Goal: Transaction & Acquisition: Purchase product/service

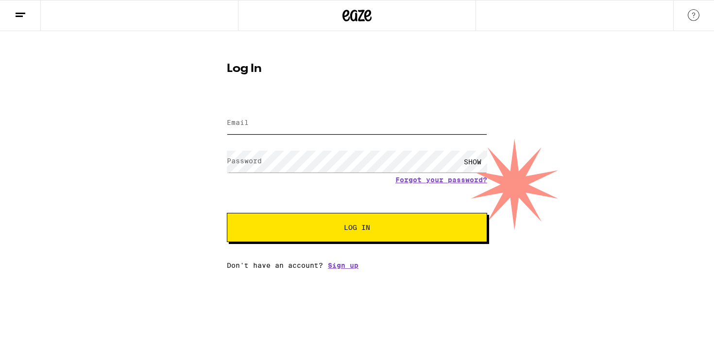
click at [388, 128] on input "Email" at bounding box center [357, 123] width 260 height 22
type input "[DOMAIN_NAME][EMAIL_ADDRESS][DOMAIN_NAME]"
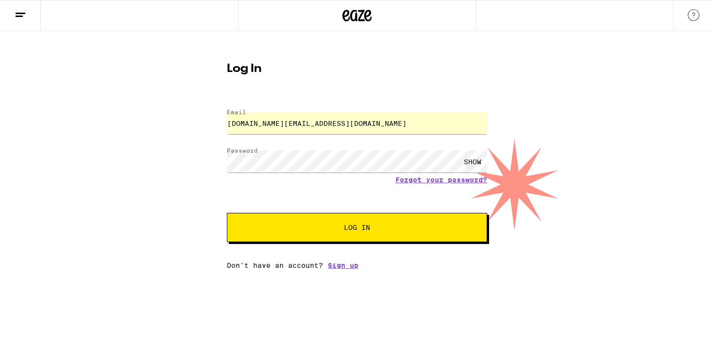
click at [343, 222] on button "Log In" at bounding box center [357, 227] width 260 height 29
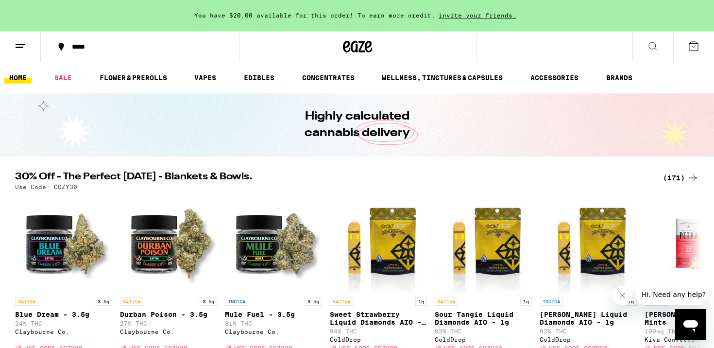
click at [693, 178] on icon at bounding box center [693, 177] width 8 height 7
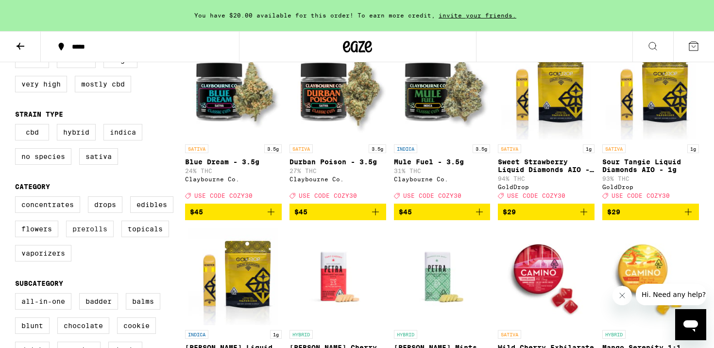
scroll to position [131, 0]
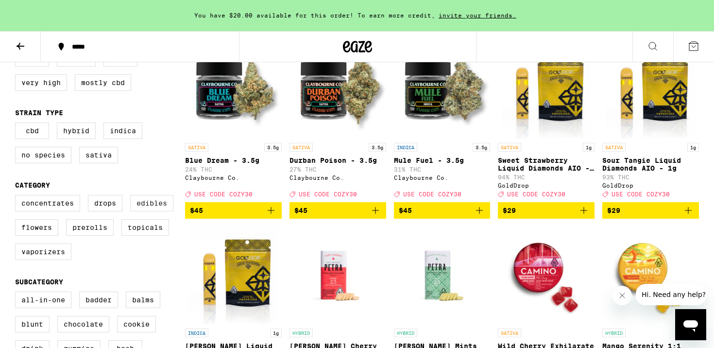
click at [157, 207] on label "Edibles" at bounding box center [151, 203] width 43 height 17
click at [17, 197] on input "Edibles" at bounding box center [17, 196] width 0 height 0
checkbox input "true"
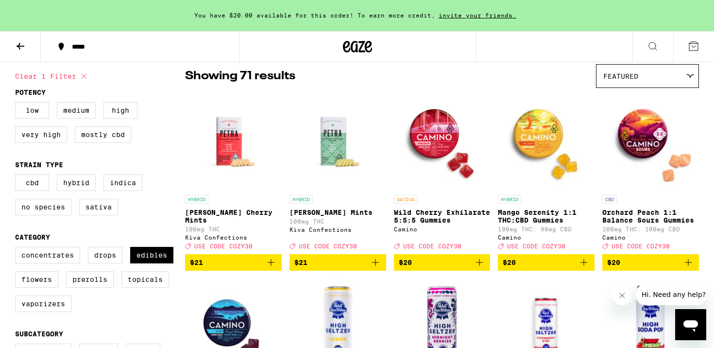
scroll to position [78, 0]
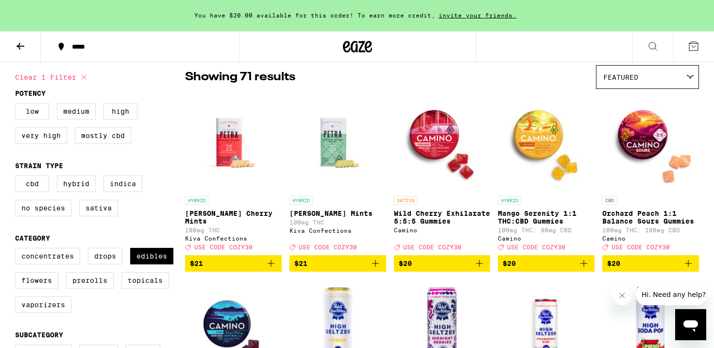
click at [588, 268] on icon "Add to bag" at bounding box center [584, 263] width 12 height 12
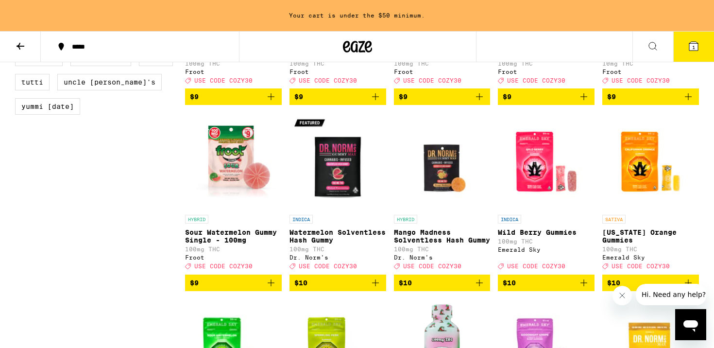
scroll to position [975, 0]
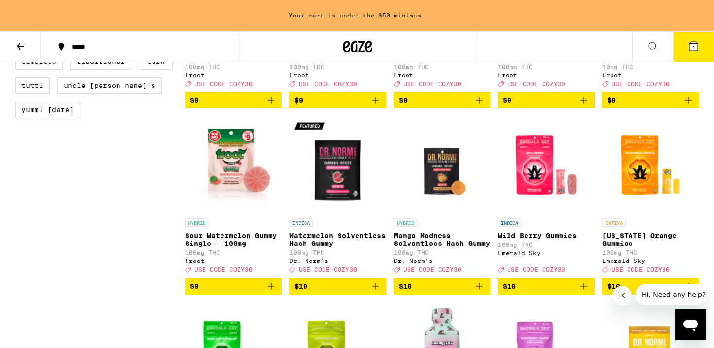
click at [377, 292] on icon "Add to bag" at bounding box center [375, 286] width 12 height 12
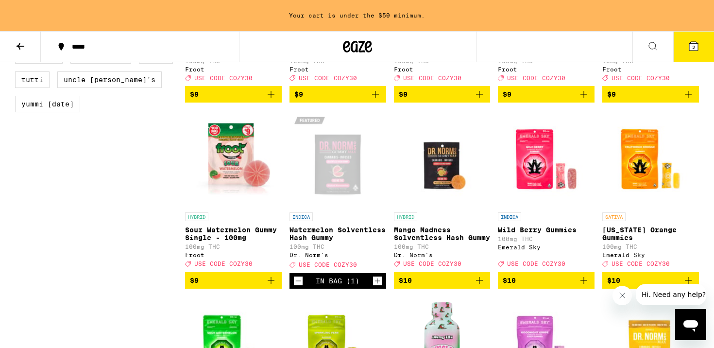
scroll to position [983, 0]
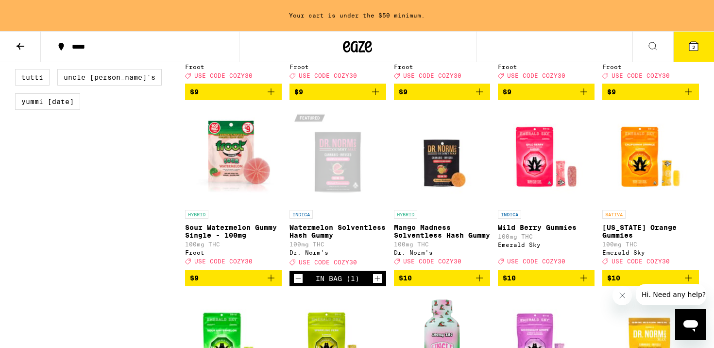
click at [380, 284] on icon "Increment" at bounding box center [377, 278] width 9 height 12
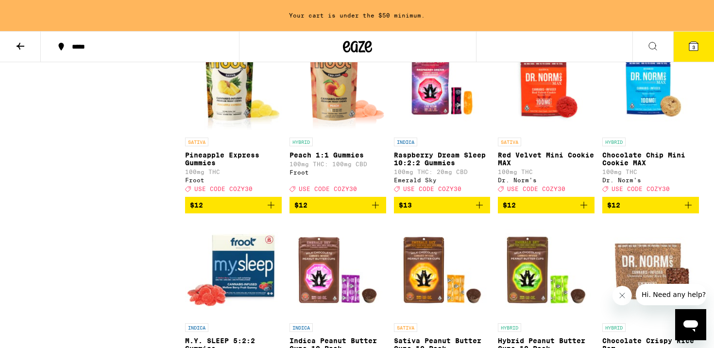
scroll to position [1614, 0]
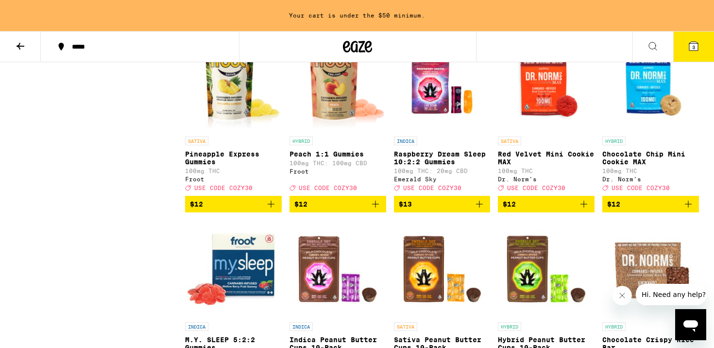
click at [656, 132] on img "Open page for Chocolate Chip Mini Cookie MAX from Dr. Norm's" at bounding box center [650, 82] width 97 height 97
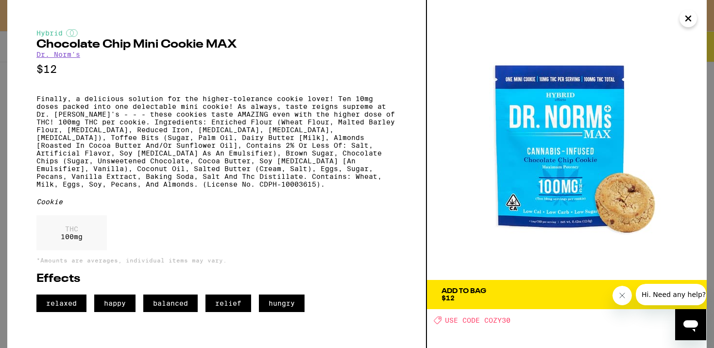
click at [689, 19] on icon "Close" at bounding box center [687, 18] width 5 height 5
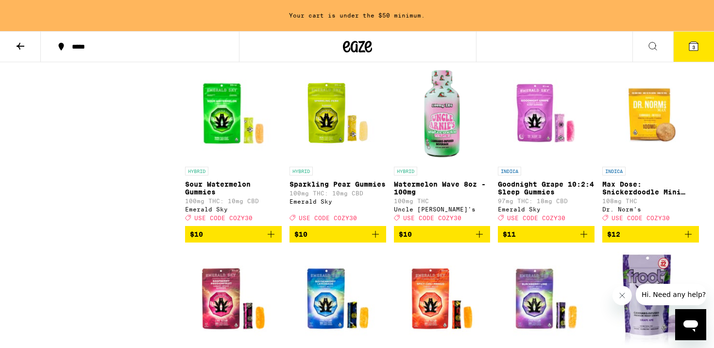
scroll to position [1209, 0]
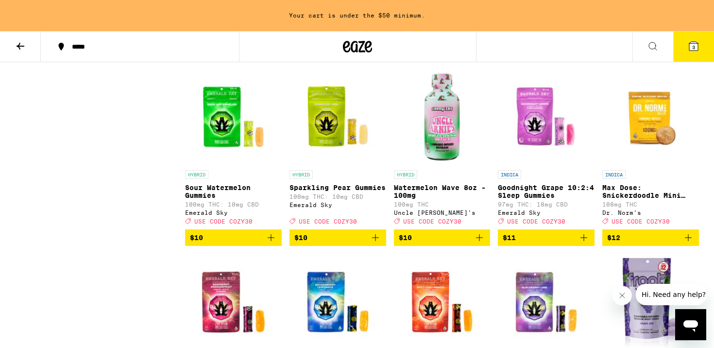
click at [661, 165] on img "Open page for Max Dose: Snickerdoodle Mini Cookie - Indica from Dr. Norm's" at bounding box center [650, 116] width 97 height 97
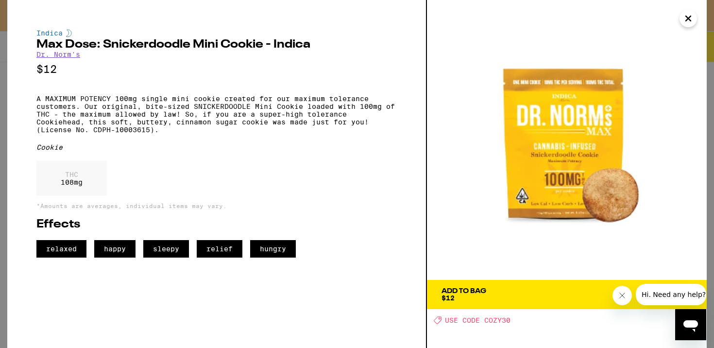
click at [687, 20] on icon "Close" at bounding box center [688, 18] width 12 height 15
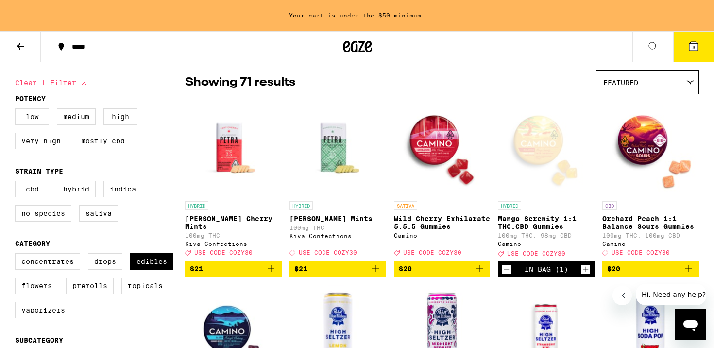
scroll to position [94, 0]
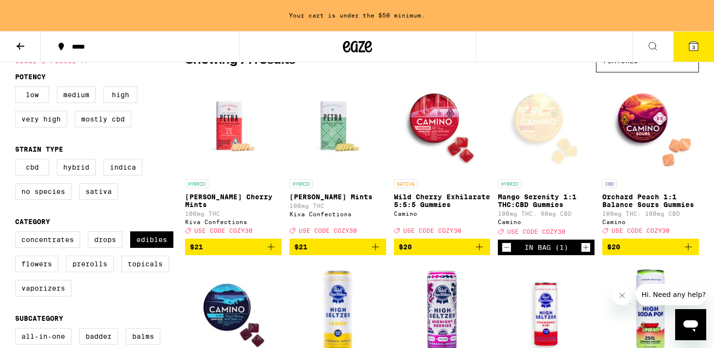
click at [587, 251] on icon "Increment" at bounding box center [585, 247] width 9 height 12
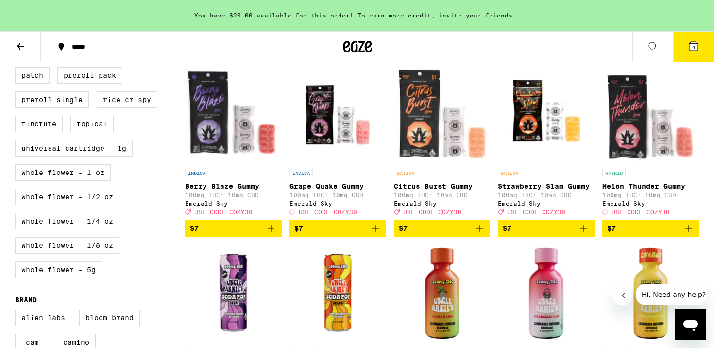
scroll to position [475, 0]
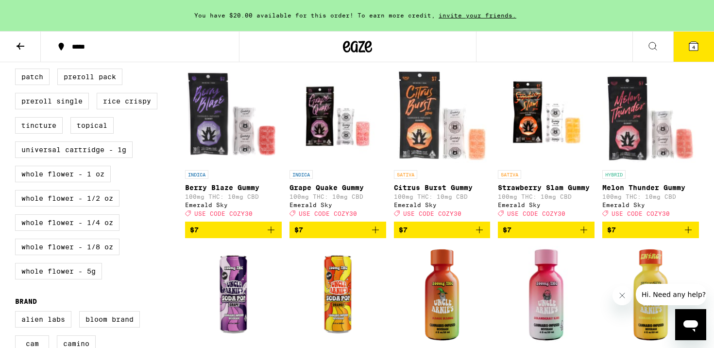
click at [348, 137] on img "Open page for Grape Quake Gummy from Emerald Sky" at bounding box center [337, 116] width 97 height 97
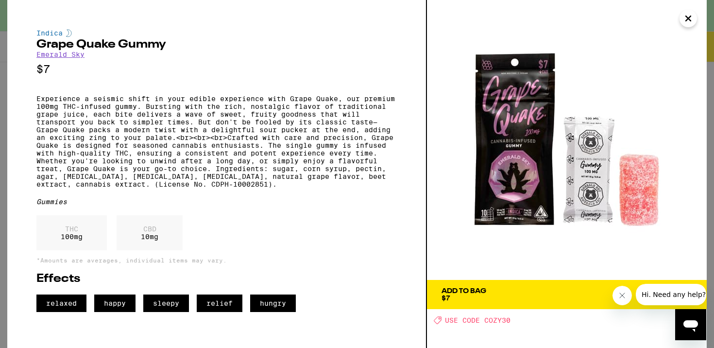
click at [689, 17] on icon "Close" at bounding box center [687, 18] width 5 height 5
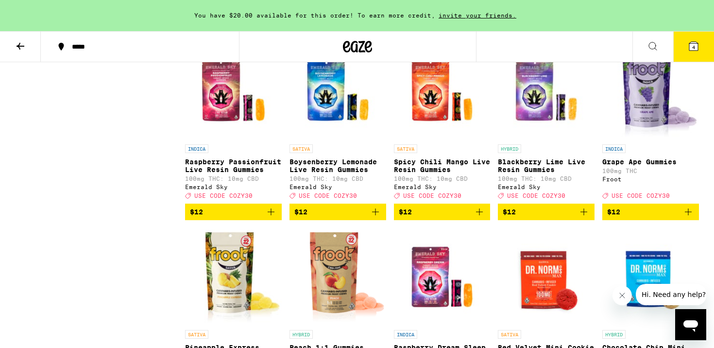
scroll to position [1422, 0]
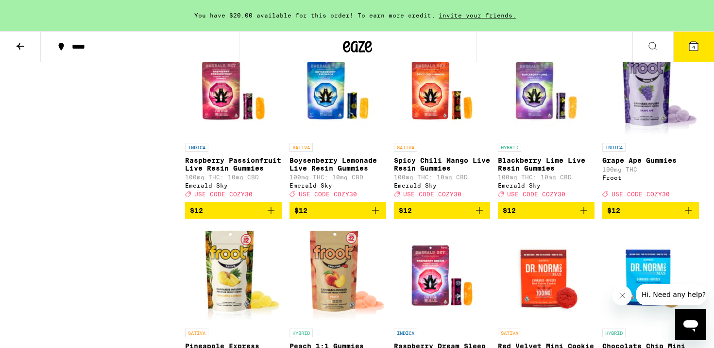
click at [329, 216] on span "$12" at bounding box center [337, 210] width 87 height 12
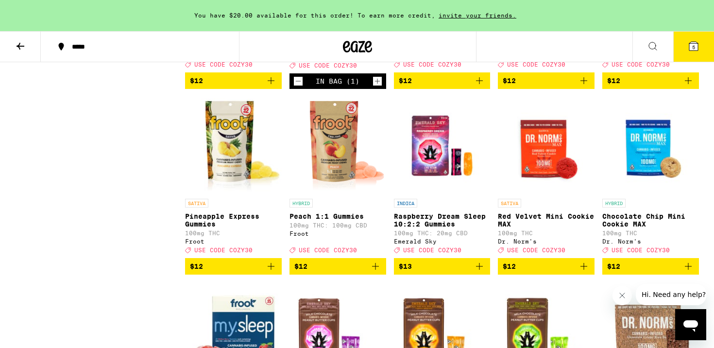
scroll to position [1575, 0]
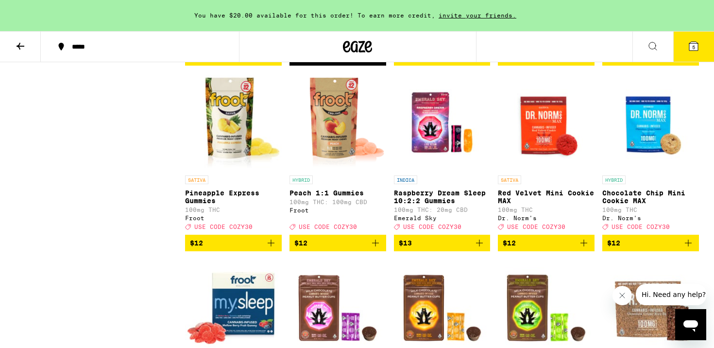
click at [235, 249] on span "$12" at bounding box center [233, 243] width 87 height 12
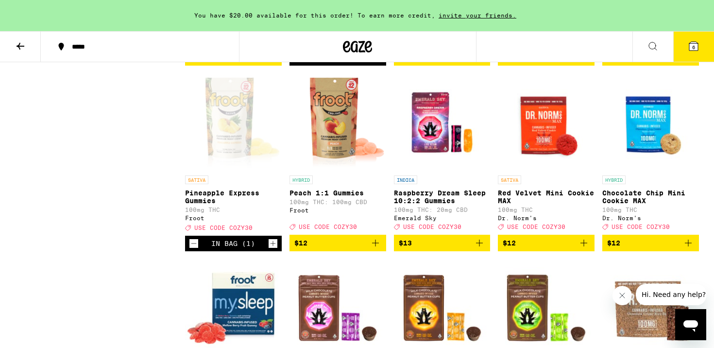
click at [193, 249] on icon "Decrement" at bounding box center [193, 243] width 9 height 12
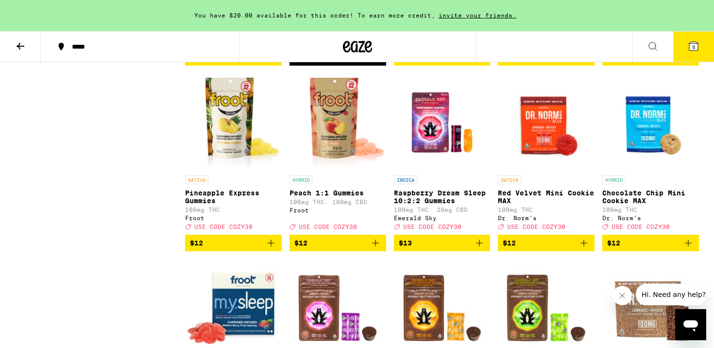
click at [691, 56] on button "5" at bounding box center [693, 47] width 41 height 30
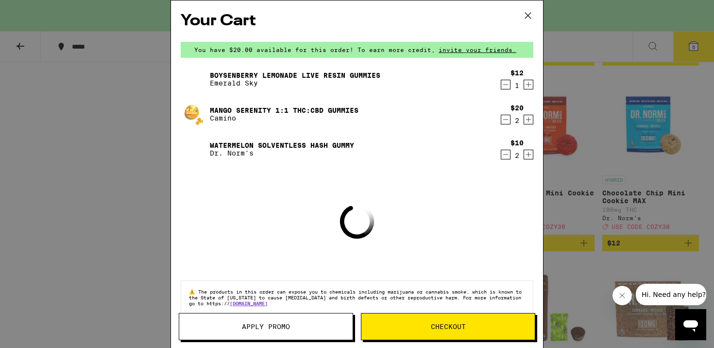
click at [285, 333] on button "Apply Promo" at bounding box center [266, 326] width 174 height 27
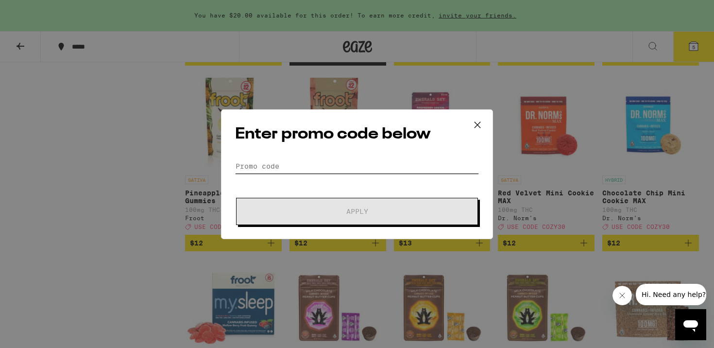
click at [312, 171] on input "Promo Code" at bounding box center [357, 166] width 244 height 15
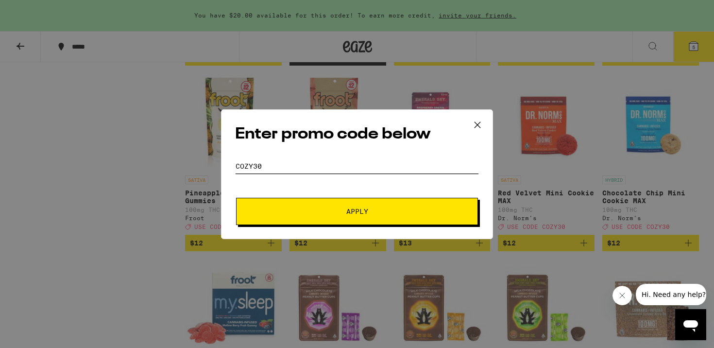
type input "cozy30"
click at [363, 218] on button "Apply" at bounding box center [357, 211] width 242 height 27
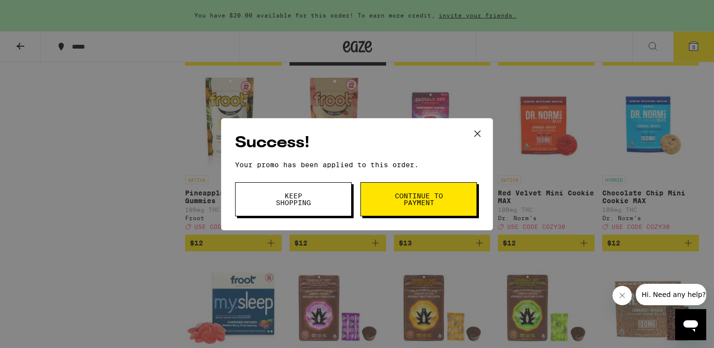
click at [409, 204] on span "Continue to payment" at bounding box center [419, 199] width 50 height 14
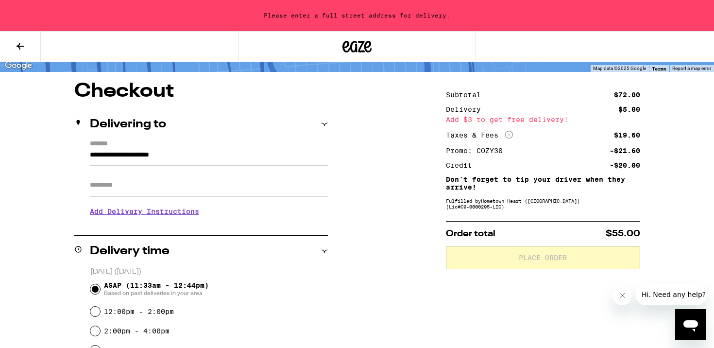
scroll to position [83, 0]
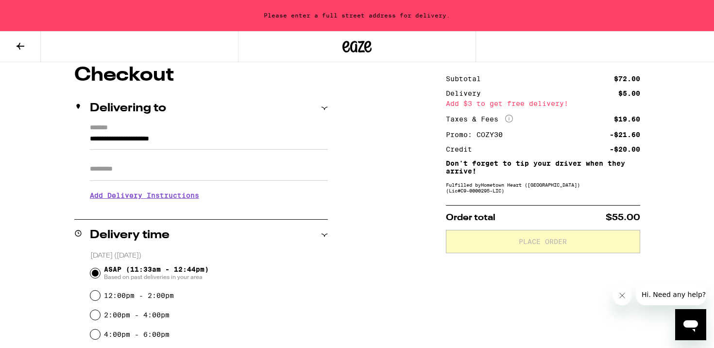
click at [362, 49] on icon at bounding box center [356, 46] width 29 height 17
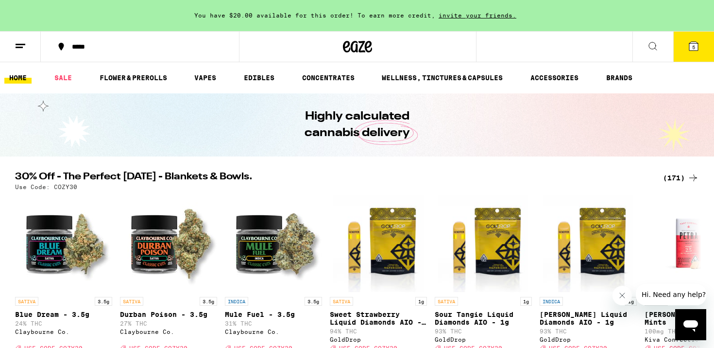
click at [696, 40] on icon at bounding box center [693, 46] width 12 height 12
click at [692, 47] on span "5" at bounding box center [693, 47] width 3 height 6
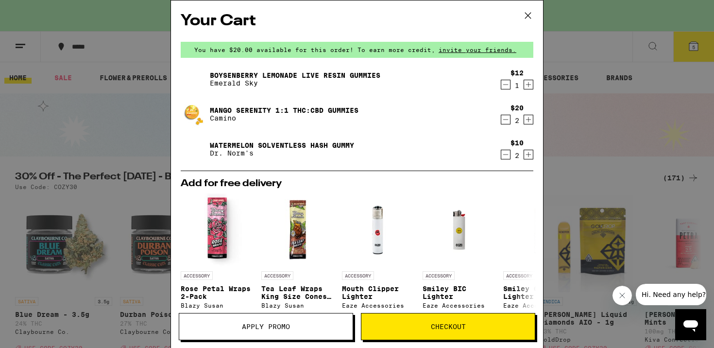
click at [530, 156] on icon "Increment" at bounding box center [528, 155] width 9 height 12
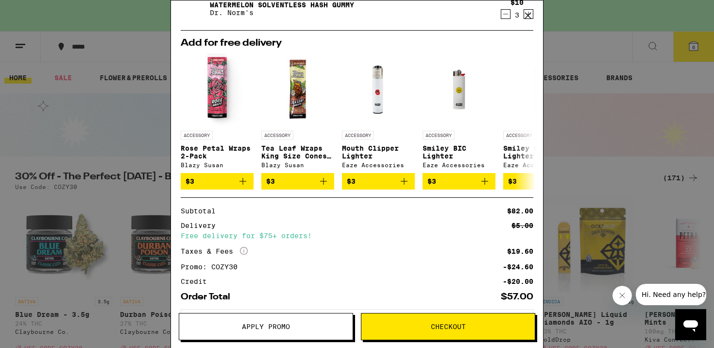
scroll to position [188, 0]
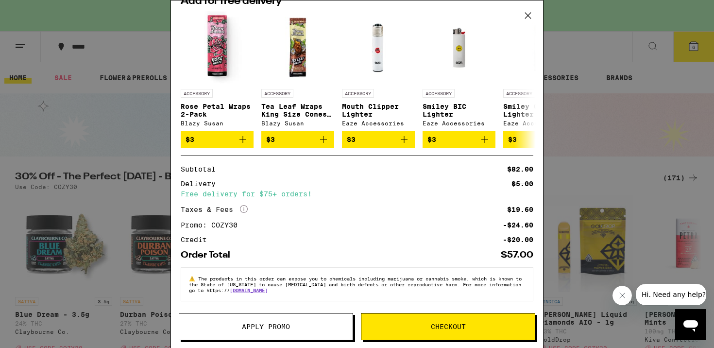
click at [417, 320] on button "Checkout" at bounding box center [448, 326] width 174 height 27
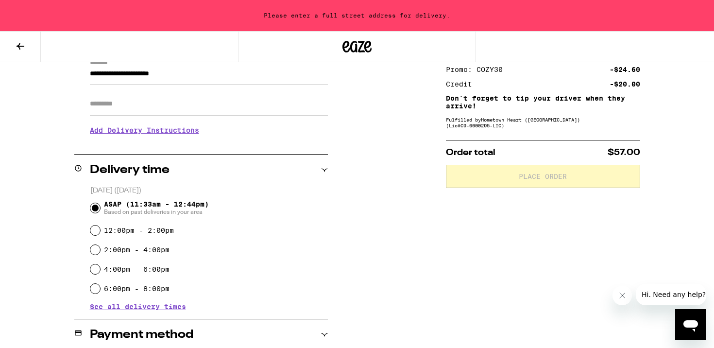
scroll to position [149, 0]
click at [148, 306] on span "See all delivery times" at bounding box center [138, 305] width 96 height 7
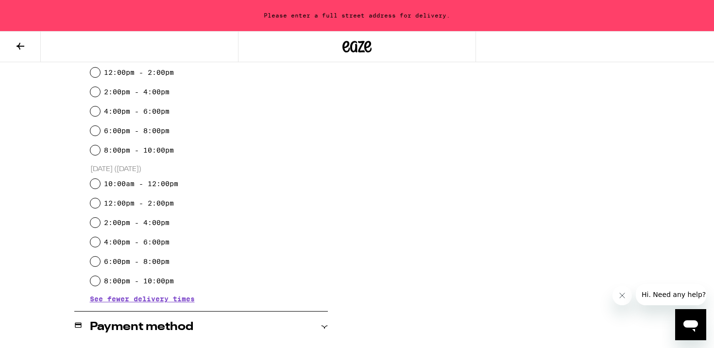
scroll to position [307, 0]
click at [139, 205] on label "12:00pm - 2:00pm" at bounding box center [139, 202] width 70 height 8
click at [100, 205] on input "12:00pm - 2:00pm" at bounding box center [95, 202] width 10 height 10
radio input "true"
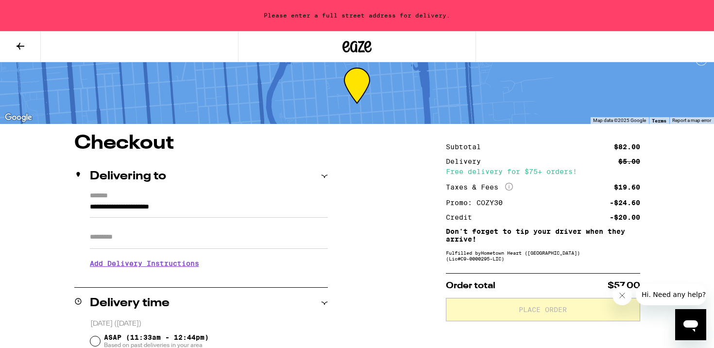
scroll to position [13, 0]
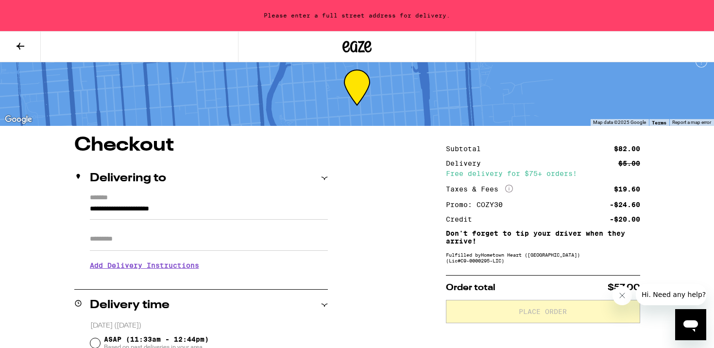
click at [234, 247] on input "Apt/Suite" at bounding box center [209, 238] width 238 height 23
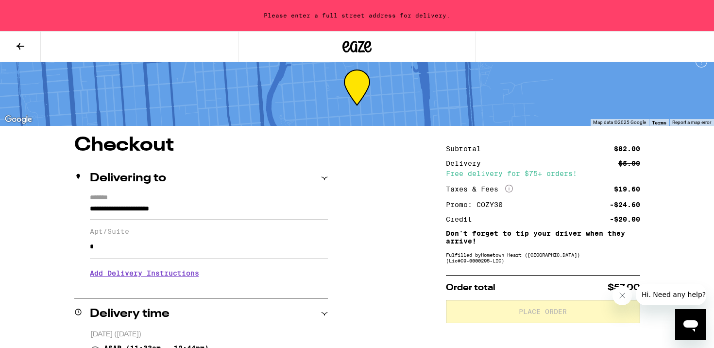
type input "*"
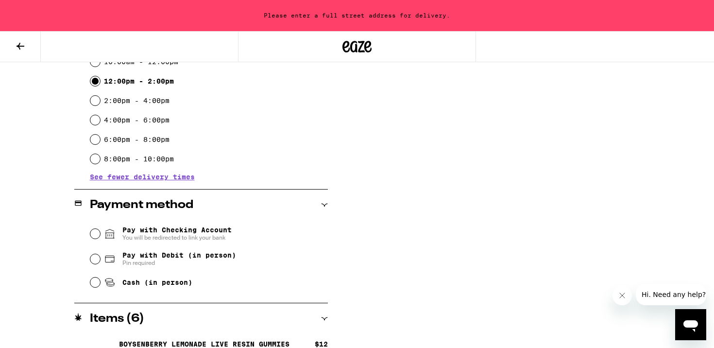
scroll to position [451, 0]
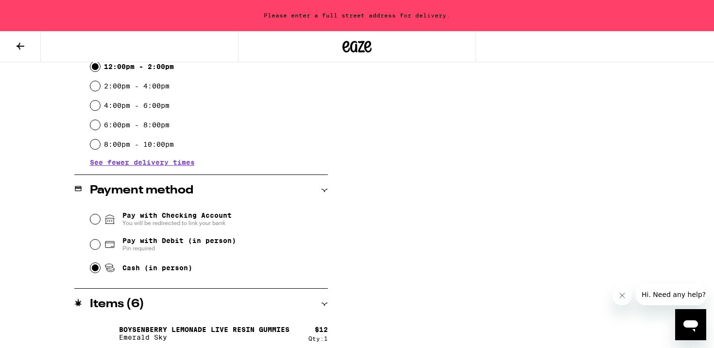
click at [96, 269] on input "Cash (in person)" at bounding box center [95, 268] width 10 height 10
radio input "true"
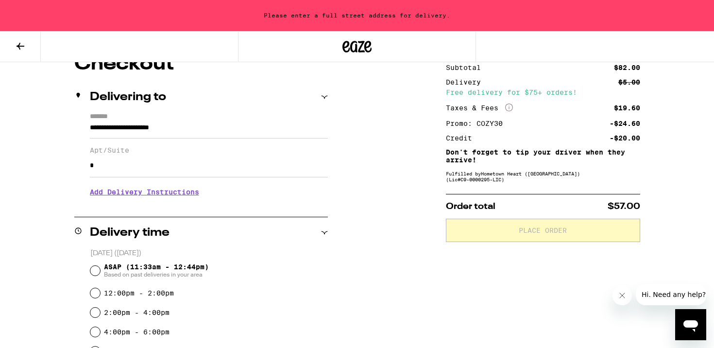
scroll to position [96, 0]
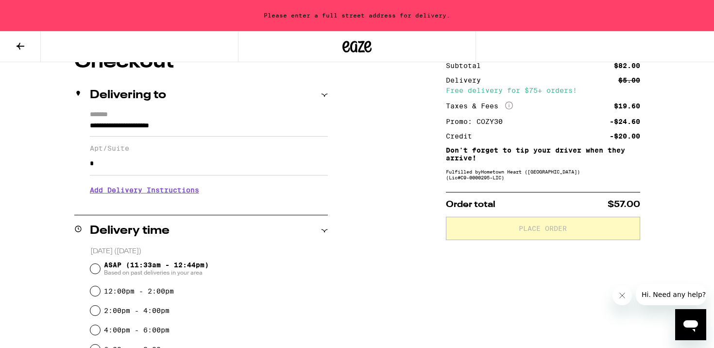
click at [117, 121] on input "**********" at bounding box center [209, 128] width 238 height 17
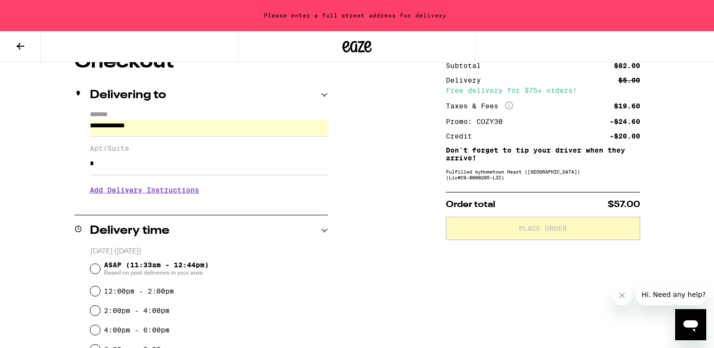
click at [160, 127] on input "**********" at bounding box center [209, 128] width 238 height 17
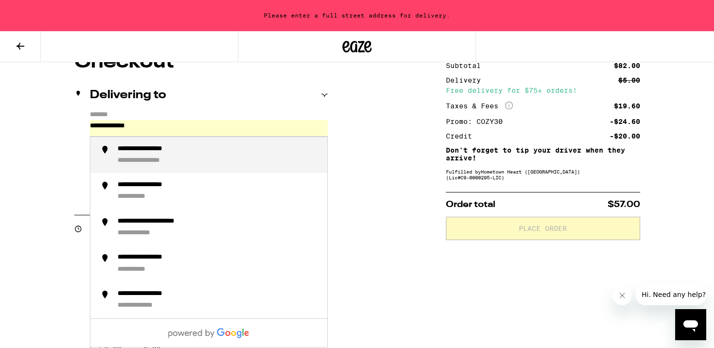
click at [196, 129] on input "**********" at bounding box center [209, 128] width 238 height 17
click at [187, 157] on div "**********" at bounding box center [218, 155] width 202 height 21
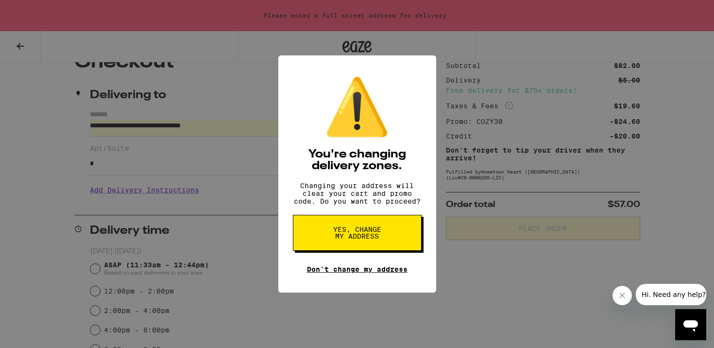
click at [367, 273] on link "Don't change my address" at bounding box center [357, 269] width 100 height 8
type input "**********"
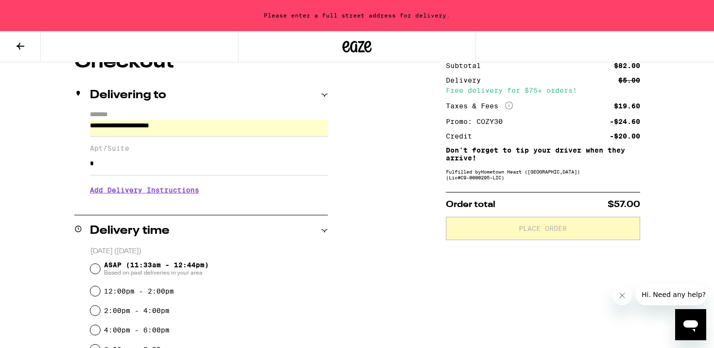
click at [365, 51] on icon at bounding box center [356, 46] width 29 height 17
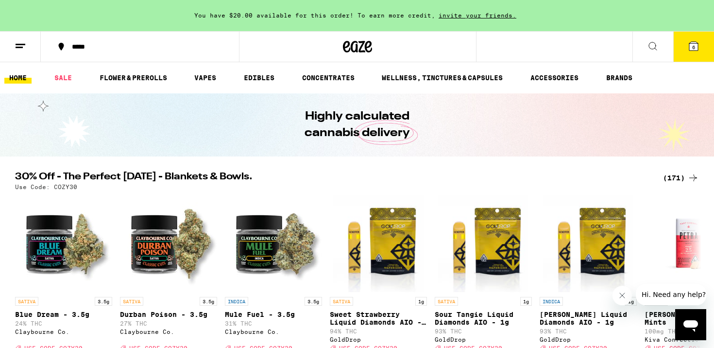
click at [90, 47] on div "*****" at bounding box center [145, 46] width 157 height 7
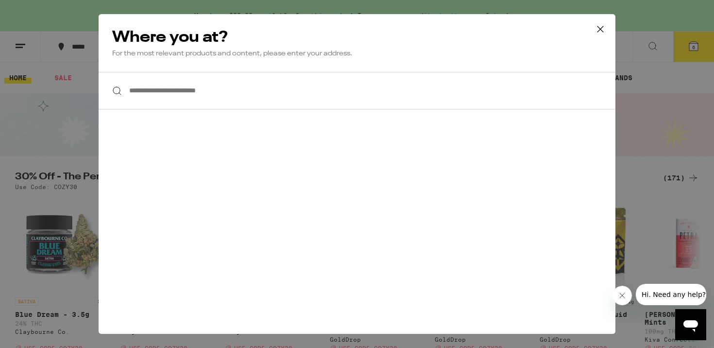
click at [654, 48] on div "**********" at bounding box center [357, 174] width 714 height 348
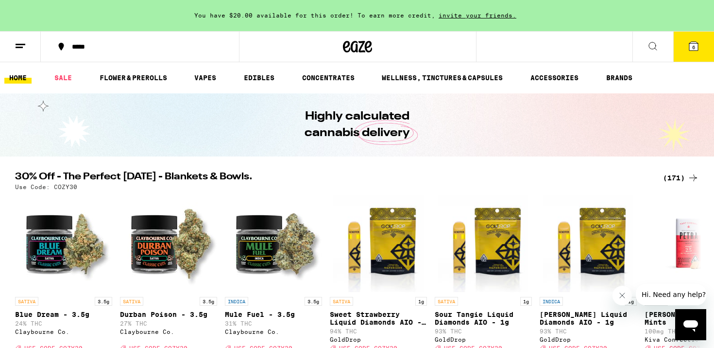
click at [19, 44] on line at bounding box center [21, 44] width 10 height 0
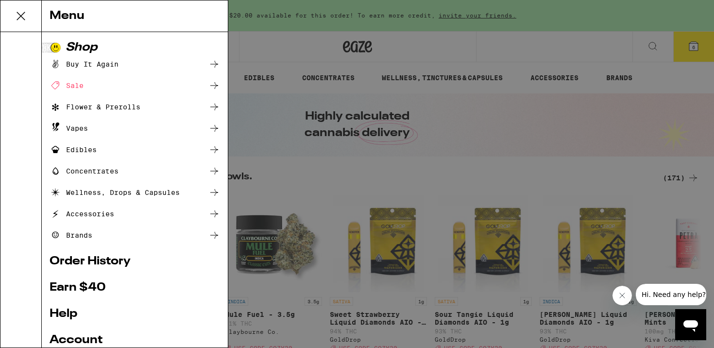
scroll to position [99, 0]
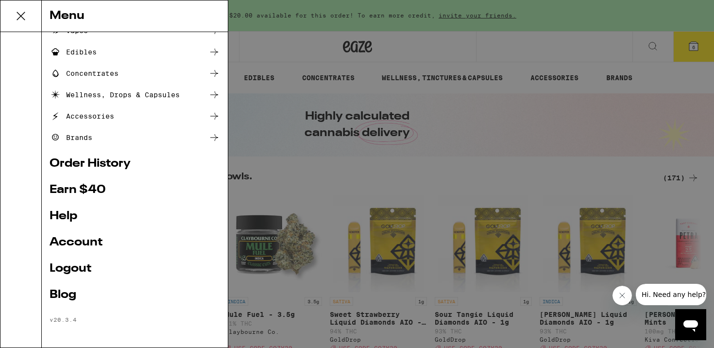
click at [82, 240] on link "Account" at bounding box center [135, 242] width 170 height 12
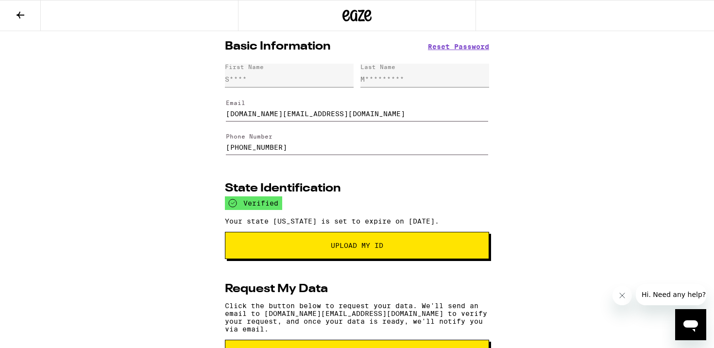
click at [368, 12] on icon at bounding box center [367, 16] width 7 height 12
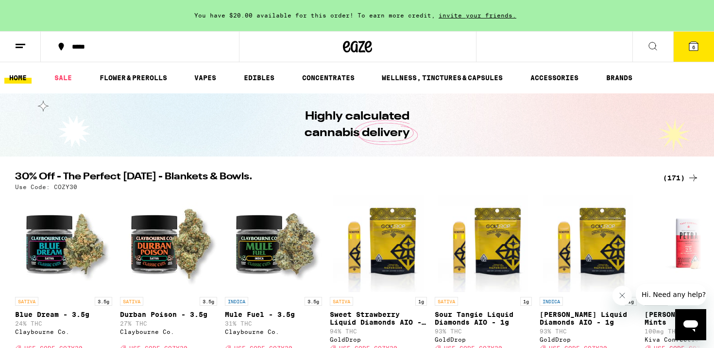
click at [87, 44] on div "*****" at bounding box center [145, 46] width 157 height 7
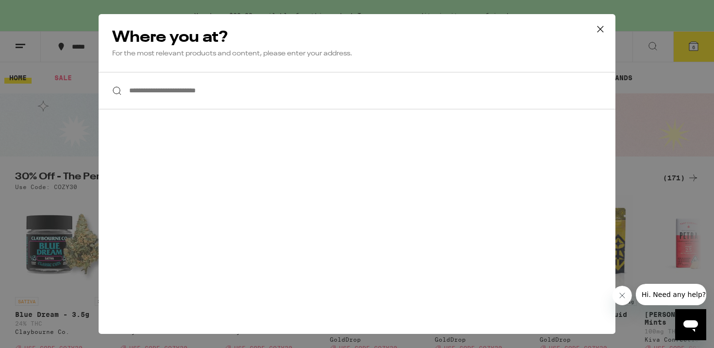
click at [175, 87] on input "**********" at bounding box center [357, 90] width 516 height 37
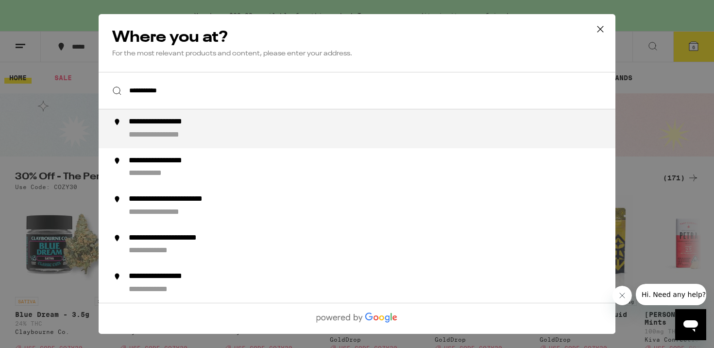
click at [224, 128] on div "**********" at bounding box center [376, 128] width 495 height 23
type input "**********"
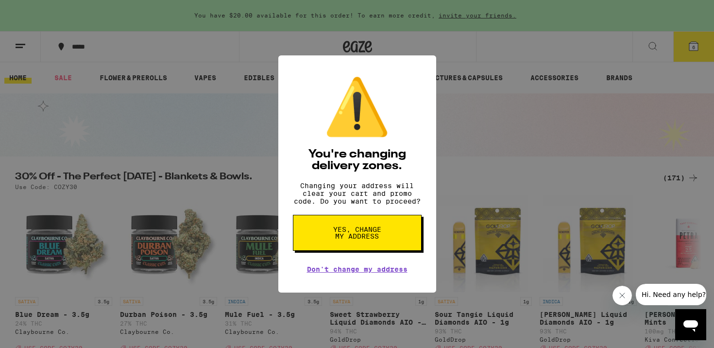
click at [374, 232] on span "Yes, change my address" at bounding box center [357, 233] width 50 height 14
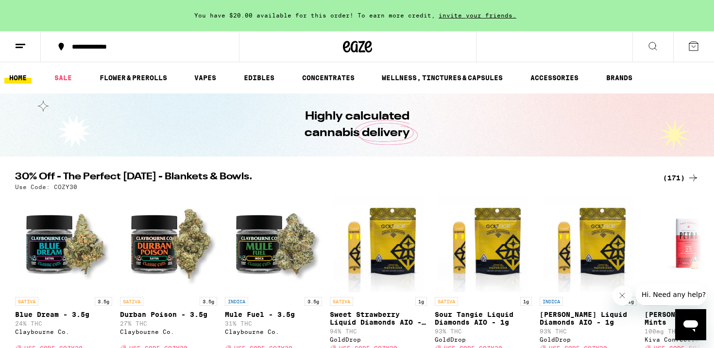
click at [694, 49] on icon at bounding box center [693, 46] width 12 height 12
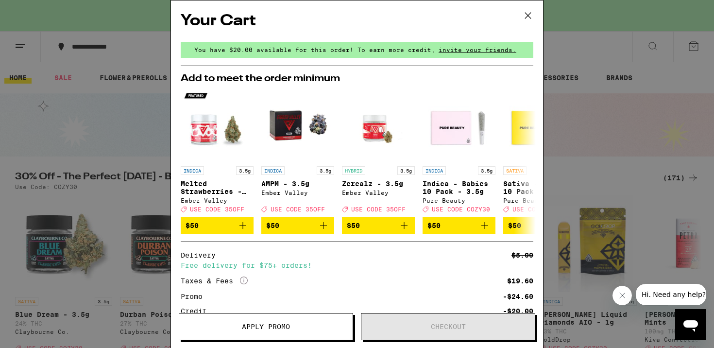
click at [625, 94] on div "Your Cart You have $20.00 available for this order! To earn more credit, invite…" at bounding box center [357, 174] width 714 height 348
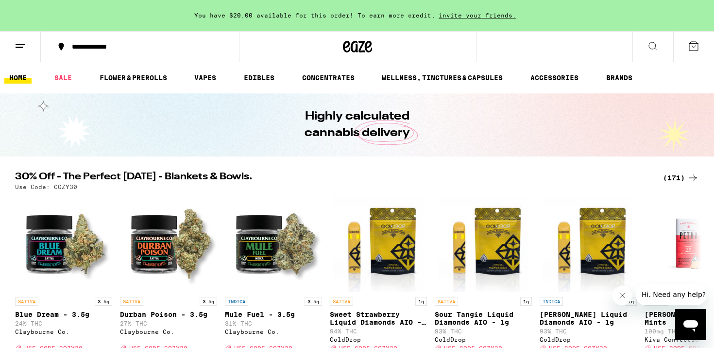
click at [696, 48] on icon at bounding box center [693, 46] width 12 height 12
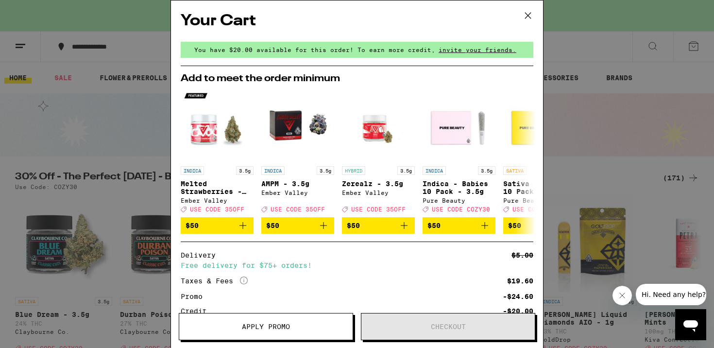
click at [613, 150] on div "Your Cart You have $20.00 available for this order! To earn more credit, invite…" at bounding box center [357, 174] width 714 height 348
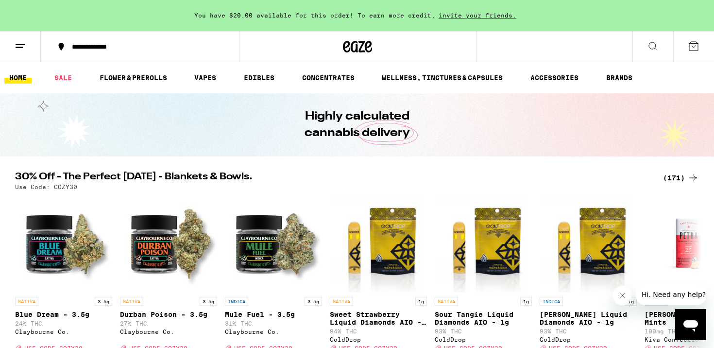
click at [675, 177] on div "(171)" at bounding box center [681, 178] width 36 height 12
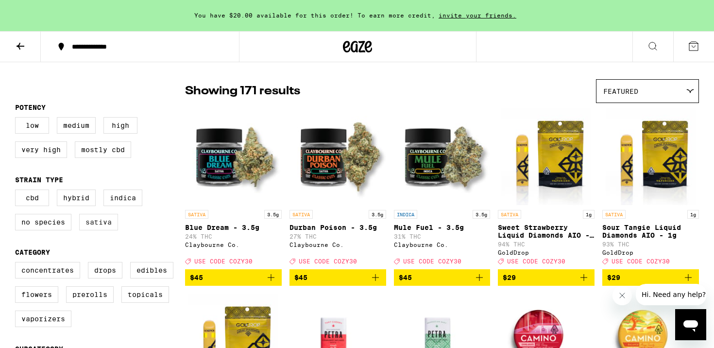
scroll to position [78, 0]
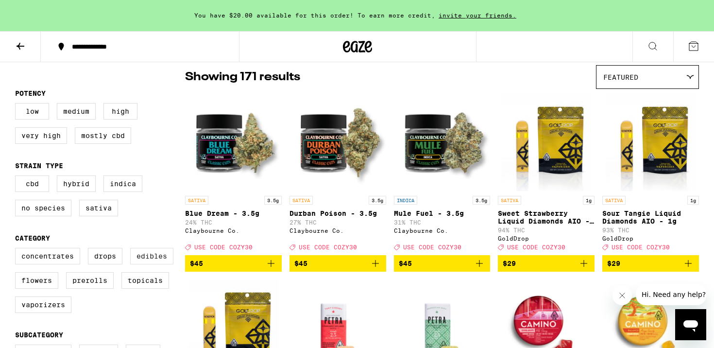
click at [145, 264] on label "Edibles" at bounding box center [151, 256] width 43 height 17
click at [17, 250] on input "Edibles" at bounding box center [17, 249] width 0 height 0
checkbox input "true"
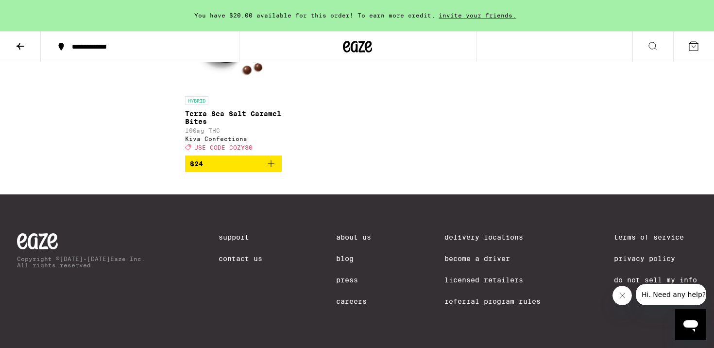
scroll to position [2833, 0]
click at [689, 43] on icon at bounding box center [693, 46] width 9 height 9
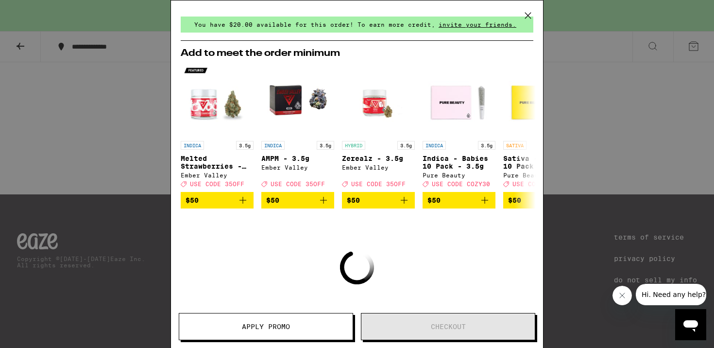
scroll to position [26, 0]
click at [126, 132] on div "Your Cart You have $20.00 available for this order! To earn more credit, invite…" at bounding box center [357, 174] width 714 height 348
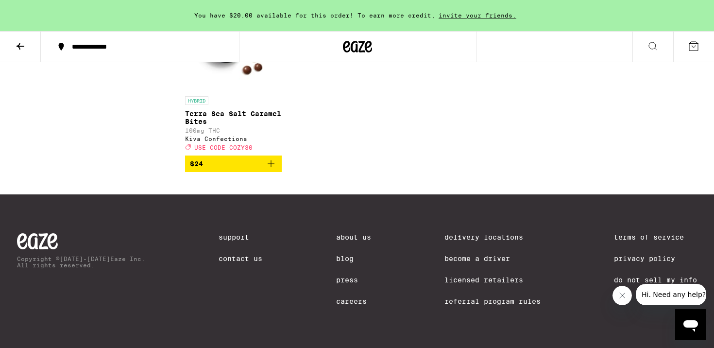
click at [355, 47] on icon at bounding box center [357, 47] width 15 height 12
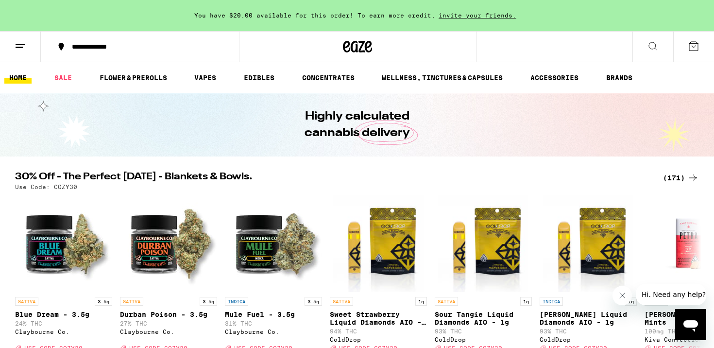
click at [693, 47] on icon at bounding box center [693, 46] width 12 height 12
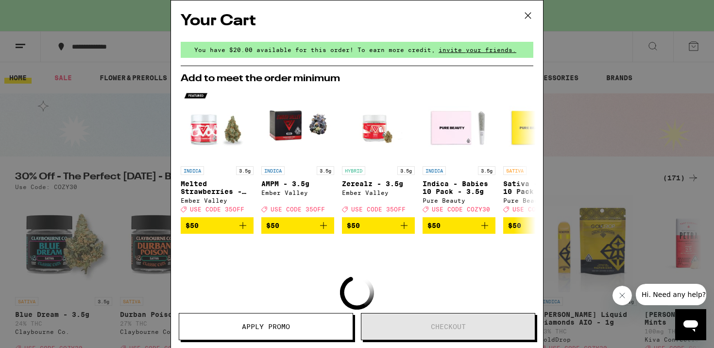
click at [529, 16] on icon at bounding box center [527, 15] width 15 height 15
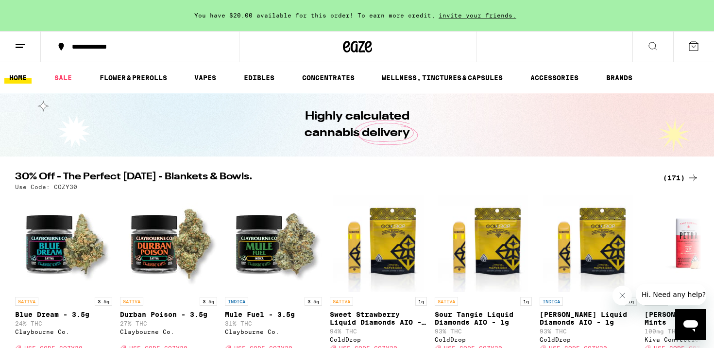
click at [689, 44] on icon at bounding box center [693, 46] width 12 height 12
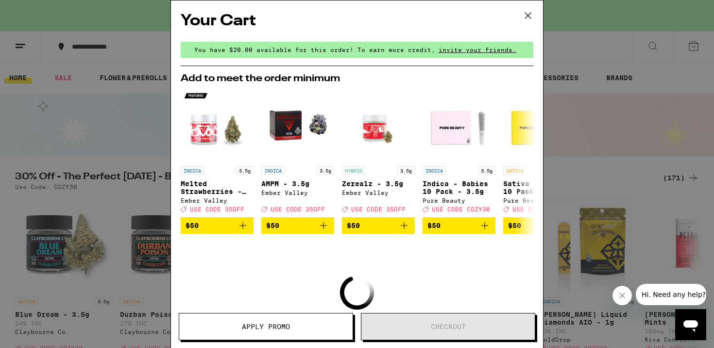
click at [530, 9] on icon at bounding box center [527, 15] width 15 height 15
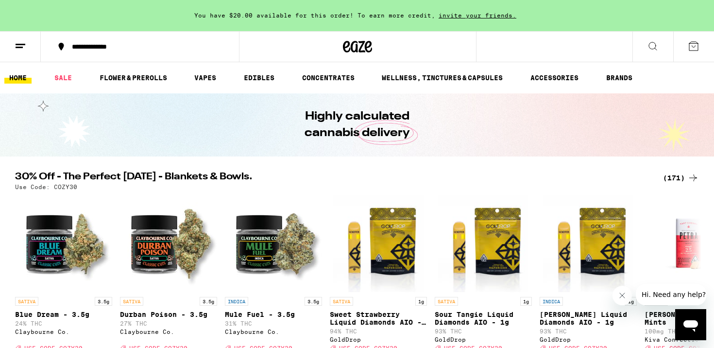
click at [686, 48] on button at bounding box center [693, 47] width 41 height 30
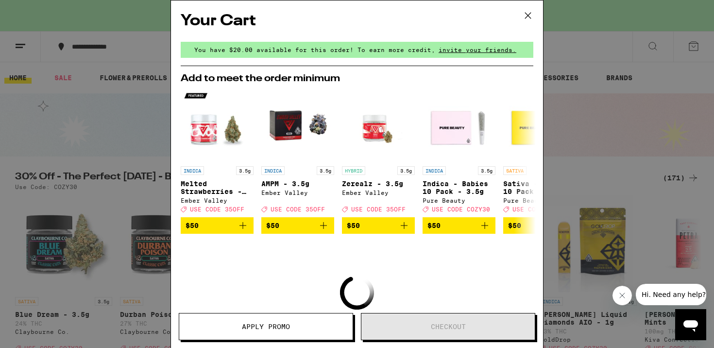
click at [631, 105] on div "Your Cart You have $20.00 available for this order! To earn more credit, invite…" at bounding box center [357, 174] width 714 height 348
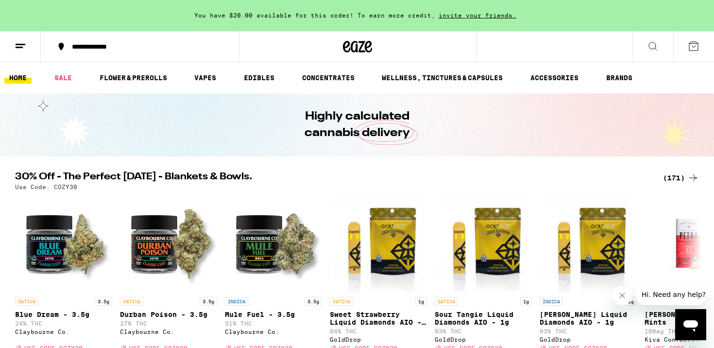
click at [682, 179] on div "(171)" at bounding box center [681, 178] width 36 height 12
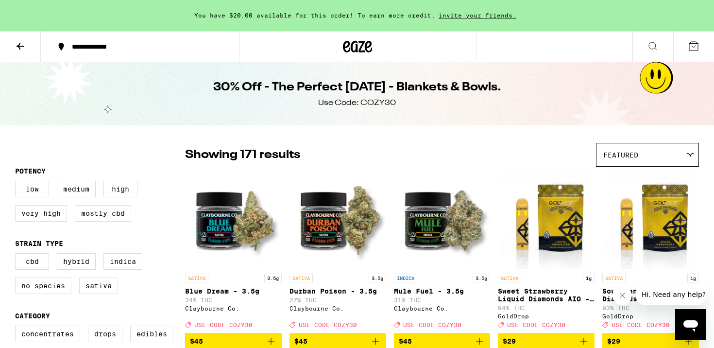
click at [692, 48] on icon at bounding box center [693, 46] width 12 height 12
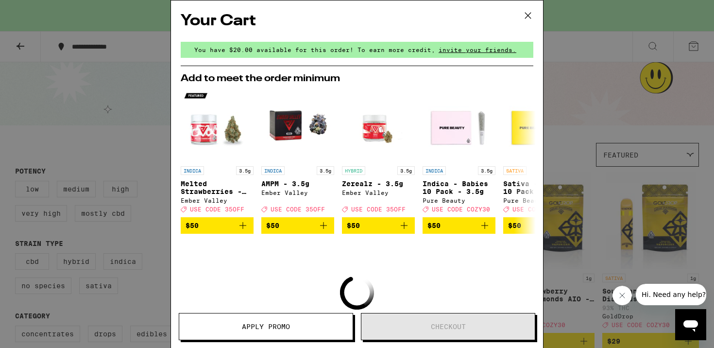
click at [586, 96] on div "Your Cart You have $20.00 available for this order! To earn more credit, invite…" at bounding box center [357, 174] width 714 height 348
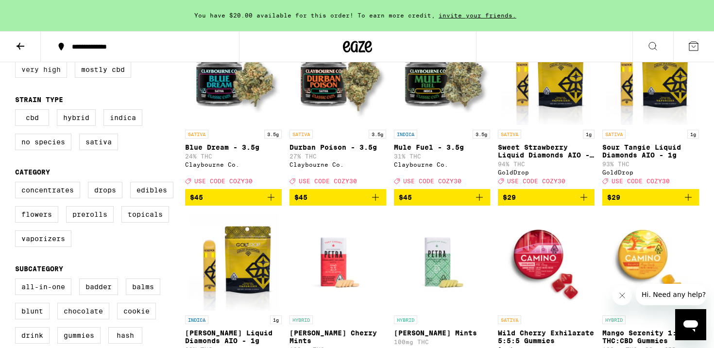
scroll to position [146, 0]
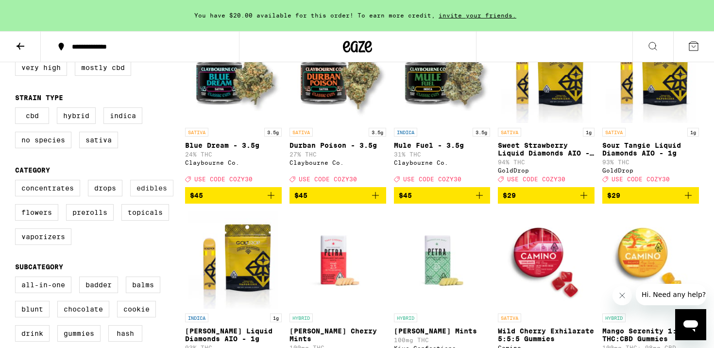
click at [150, 195] on label "Edibles" at bounding box center [151, 188] width 43 height 17
click at [17, 182] on input "Edibles" at bounding box center [17, 181] width 0 height 0
checkbox input "true"
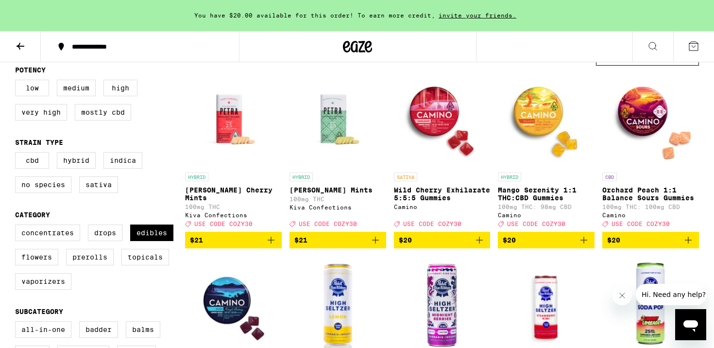
scroll to position [93, 0]
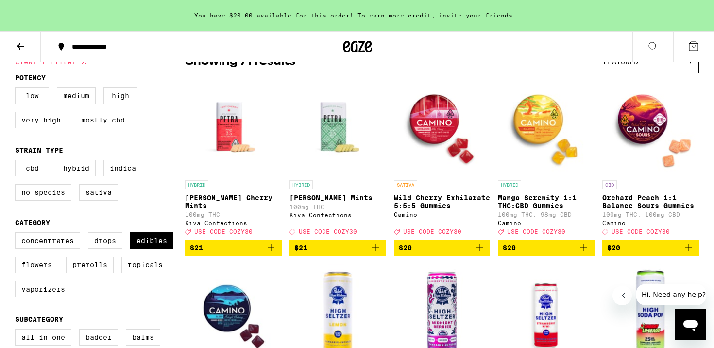
click at [583, 251] on icon "Add to bag" at bounding box center [583, 247] width 7 height 7
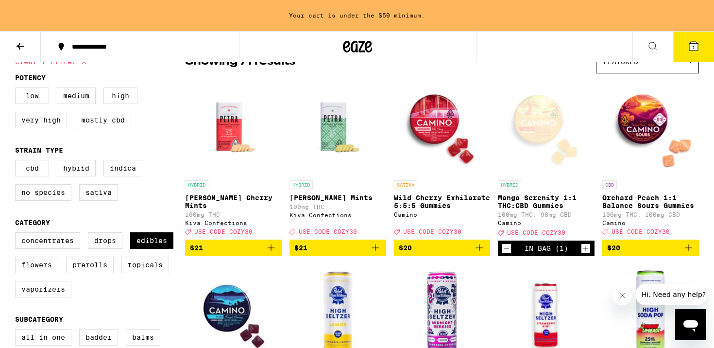
click at [583, 253] on icon "Increment" at bounding box center [585, 248] width 9 height 12
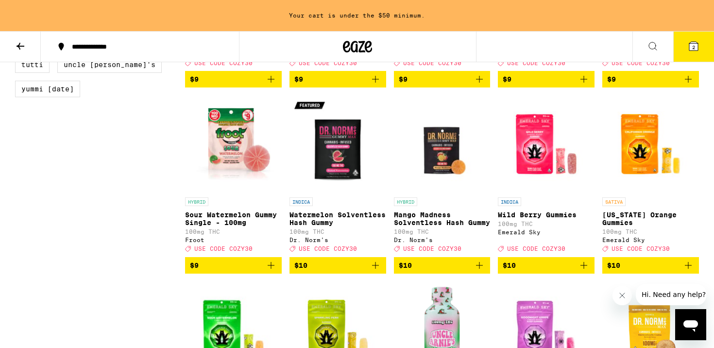
scroll to position [999, 0]
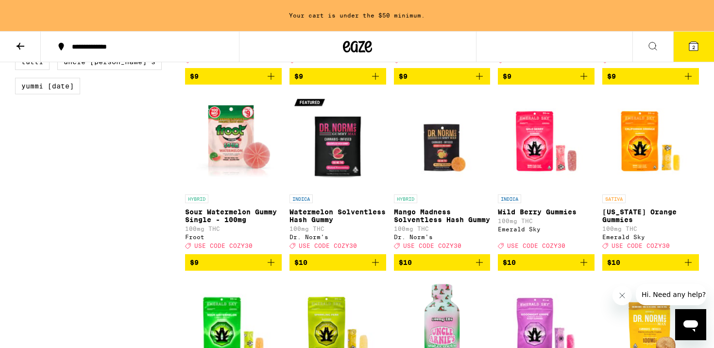
click at [378, 266] on icon "Add to bag" at bounding box center [375, 262] width 7 height 7
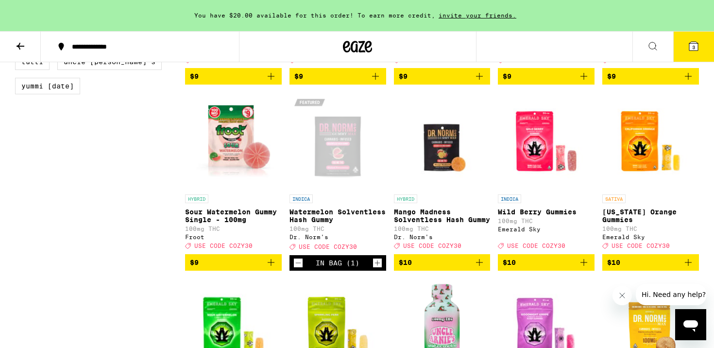
click at [378, 265] on icon "Increment" at bounding box center [376, 262] width 5 height 5
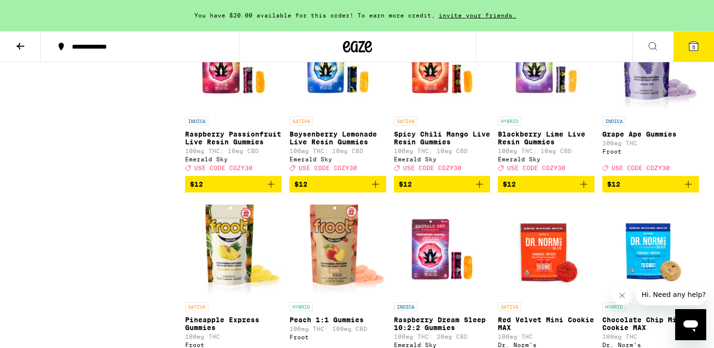
scroll to position [1448, 0]
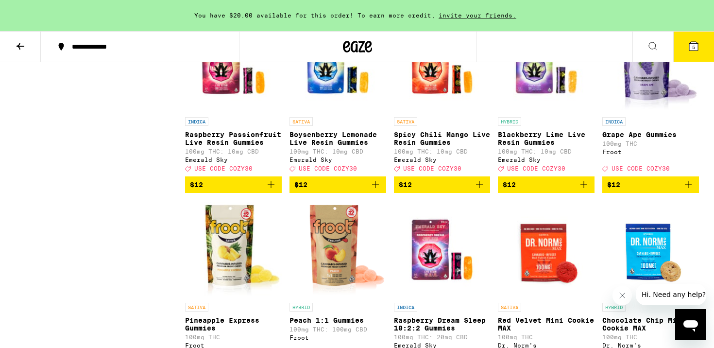
click at [373, 190] on icon "Add to bag" at bounding box center [375, 185] width 12 height 12
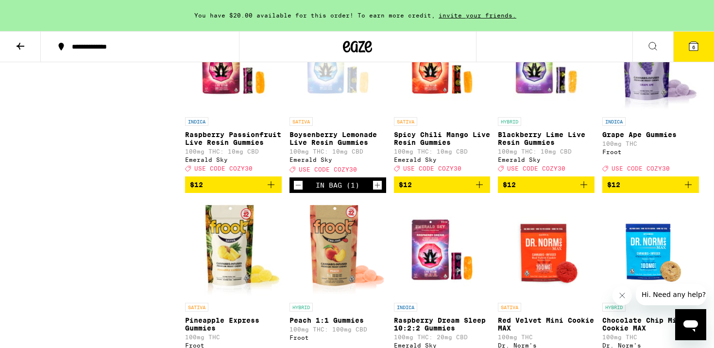
click at [695, 50] on icon at bounding box center [693, 46] width 9 height 9
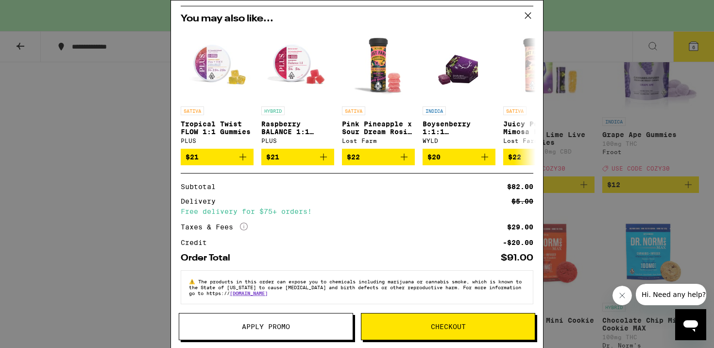
scroll to position [167, 0]
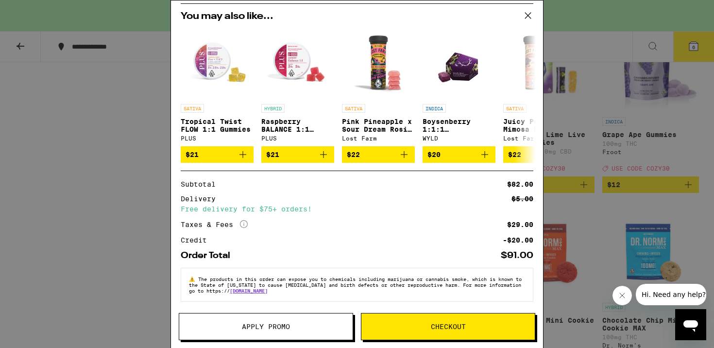
click at [302, 327] on span "Apply Promo" at bounding box center [265, 326] width 173 height 7
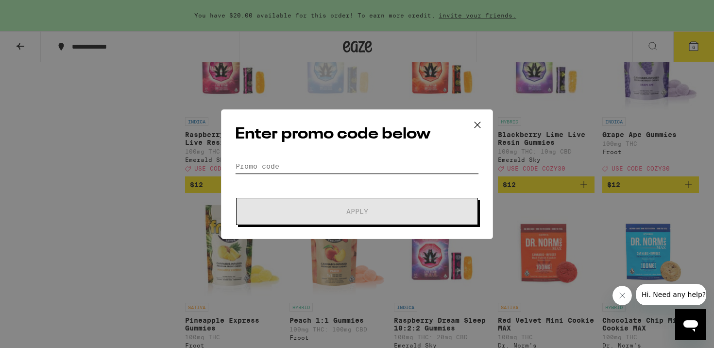
click at [332, 165] on input "Promo Code" at bounding box center [357, 166] width 244 height 15
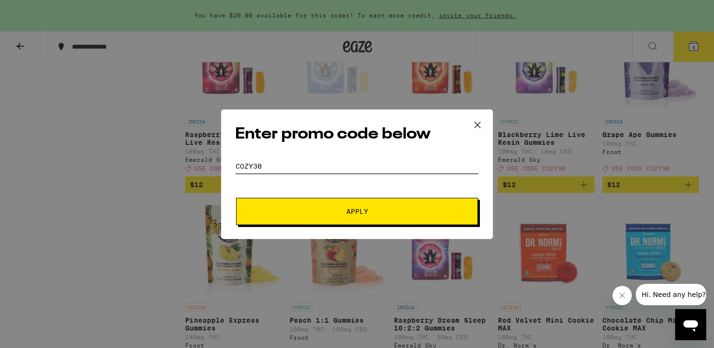
type input "cozy30"
click at [357, 216] on button "Apply" at bounding box center [357, 211] width 242 height 27
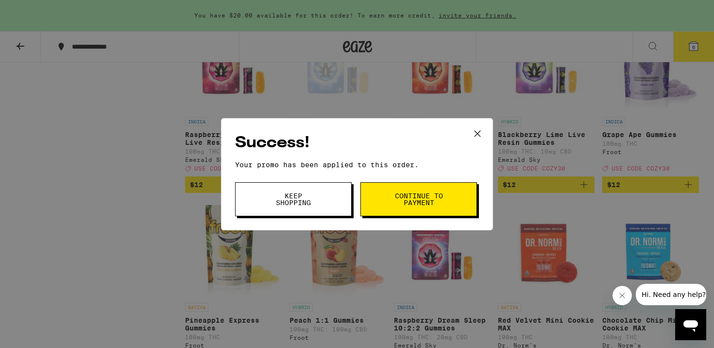
click at [328, 197] on button "Keep Shopping" at bounding box center [293, 199] width 116 height 34
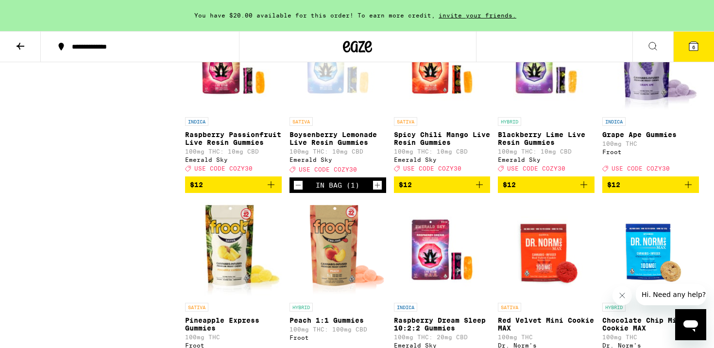
click at [699, 49] on button "6" at bounding box center [693, 47] width 41 height 30
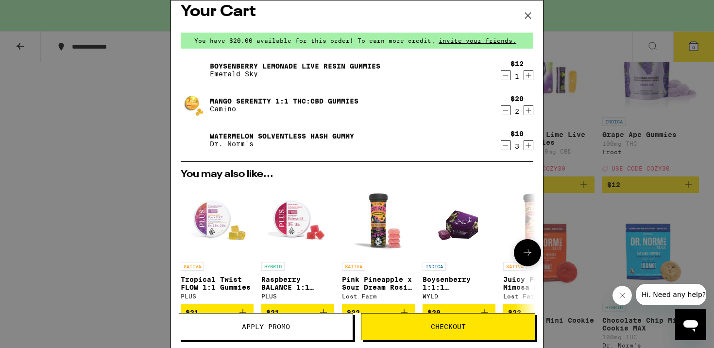
scroll to position [188, 0]
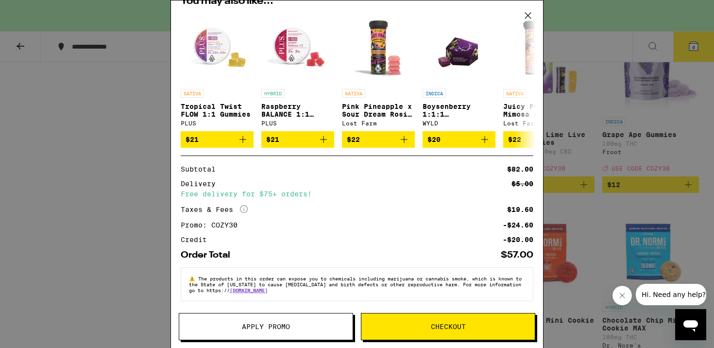
click at [453, 328] on span "Checkout" at bounding box center [448, 326] width 35 height 7
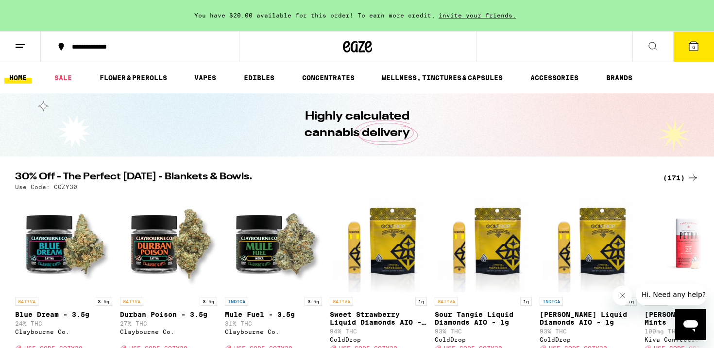
click at [694, 46] on span "6" at bounding box center [693, 47] width 3 height 6
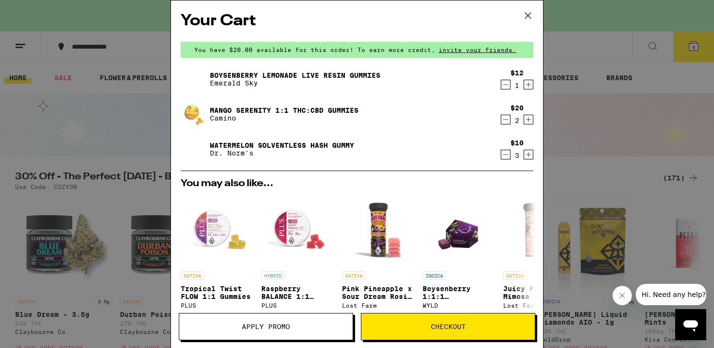
click at [431, 329] on span "Checkout" at bounding box center [448, 326] width 35 height 7
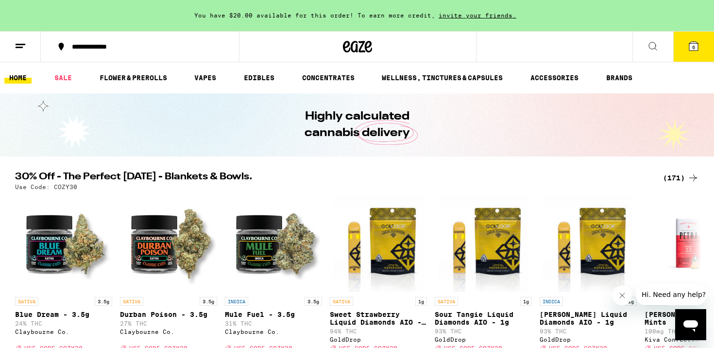
click at [14, 41] on button at bounding box center [20, 47] width 41 height 31
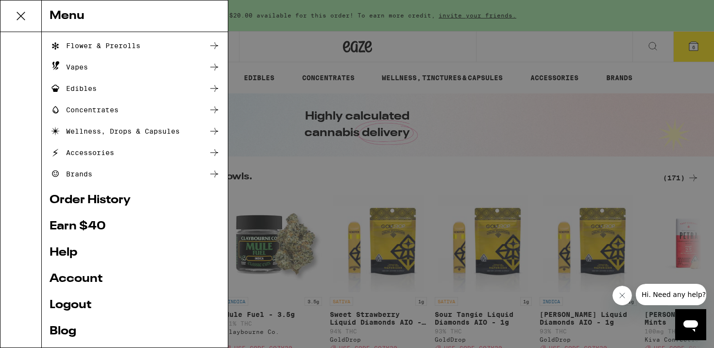
scroll to position [99, 0]
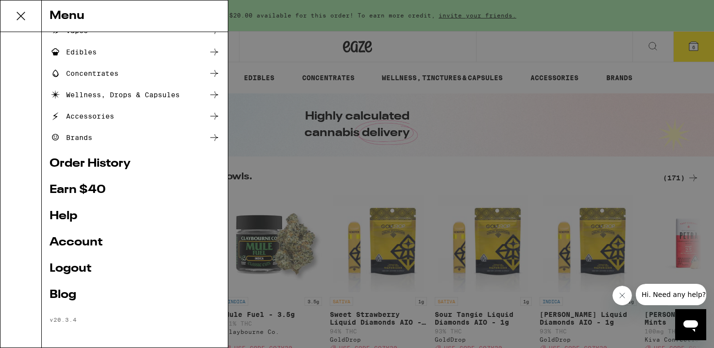
click at [77, 266] on link "Logout" at bounding box center [135, 269] width 170 height 12
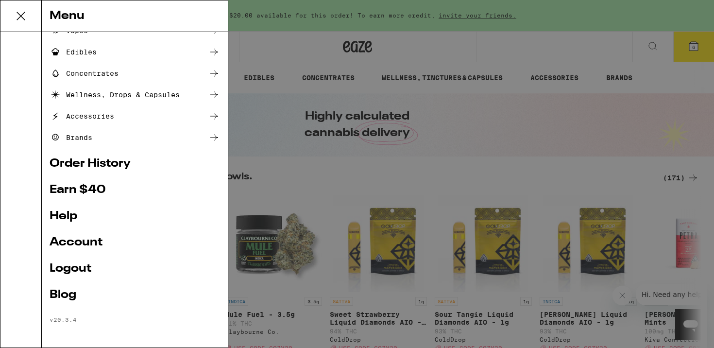
scroll to position [33, 0]
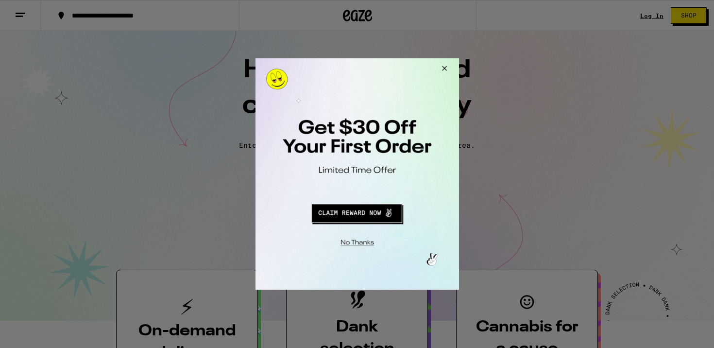
click at [366, 242] on button "Close Modal" at bounding box center [355, 240] width 198 height 15
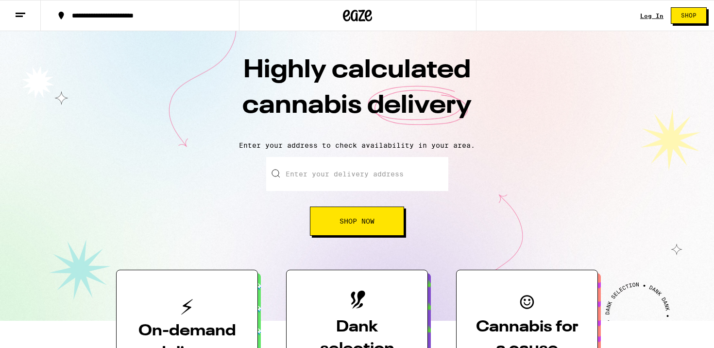
click at [655, 13] on link "Log In" at bounding box center [651, 16] width 23 height 6
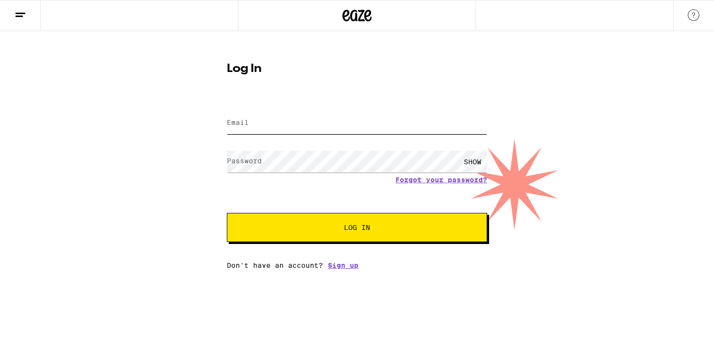
click at [364, 121] on input "Email" at bounding box center [357, 123] width 260 height 22
type input "[DOMAIN_NAME][EMAIL_ADDRESS][DOMAIN_NAME]"
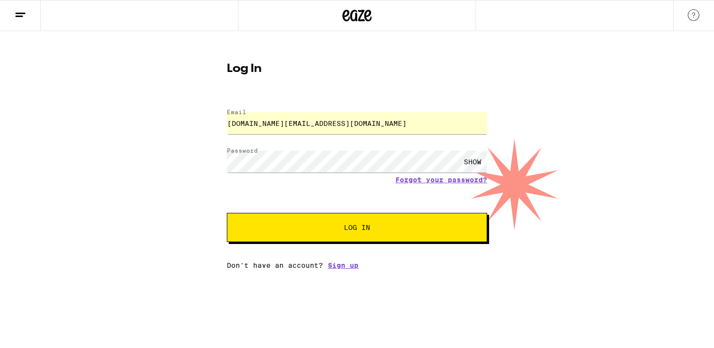
click at [343, 224] on button "Log In" at bounding box center [357, 227] width 260 height 29
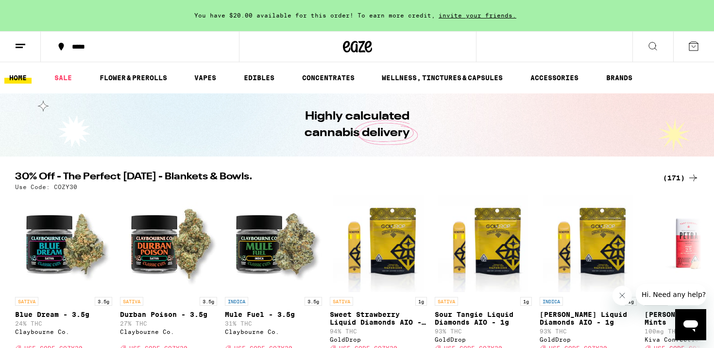
click at [670, 177] on div "(171)" at bounding box center [681, 178] width 36 height 12
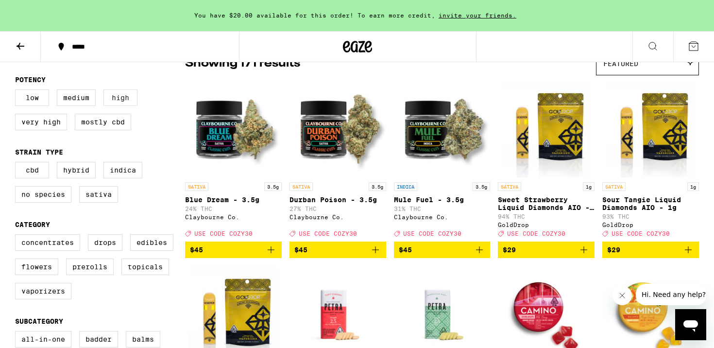
scroll to position [98, 0]
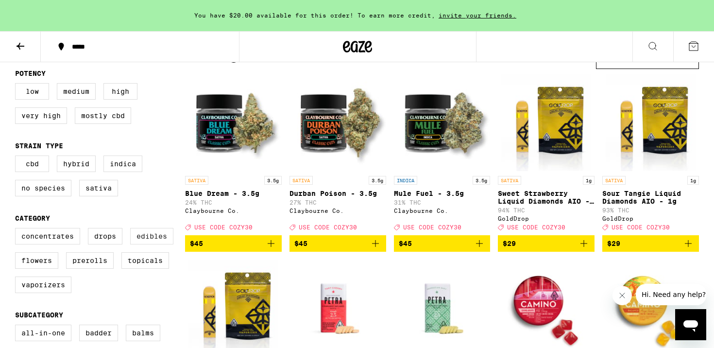
click at [152, 241] on label "Edibles" at bounding box center [151, 236] width 43 height 17
click at [17, 230] on input "Edibles" at bounding box center [17, 229] width 0 height 0
checkbox input "true"
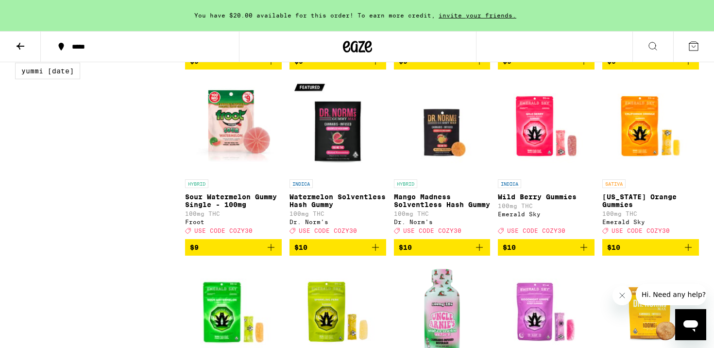
scroll to position [1042, 0]
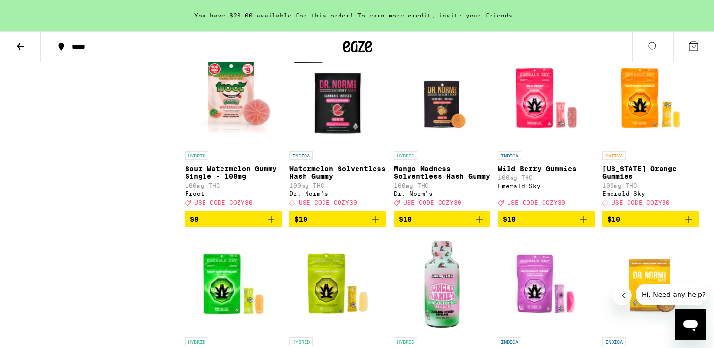
click at [376, 225] on icon "Add to bag" at bounding box center [375, 219] width 12 height 12
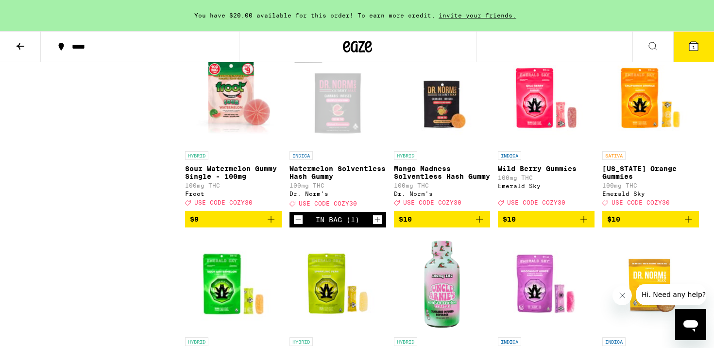
click at [382, 227] on div "In Bag (1)" at bounding box center [337, 220] width 97 height 16
click at [378, 225] on icon "Increment" at bounding box center [377, 220] width 9 height 12
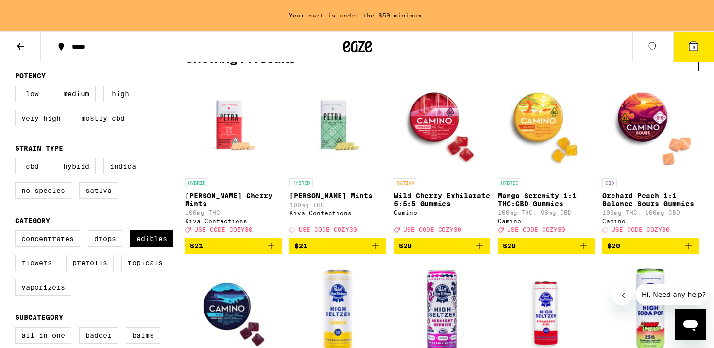
scroll to position [94, 0]
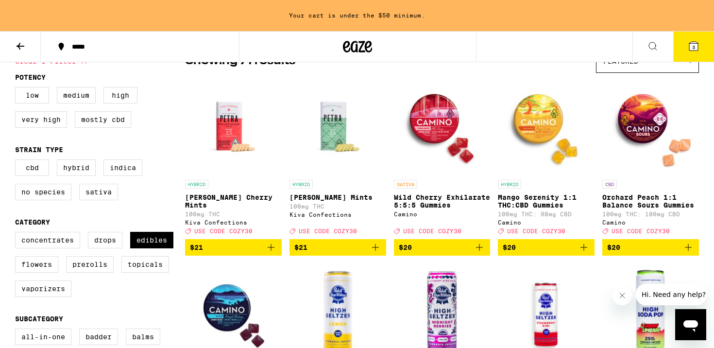
click at [587, 252] on icon "Add to bag" at bounding box center [584, 247] width 12 height 12
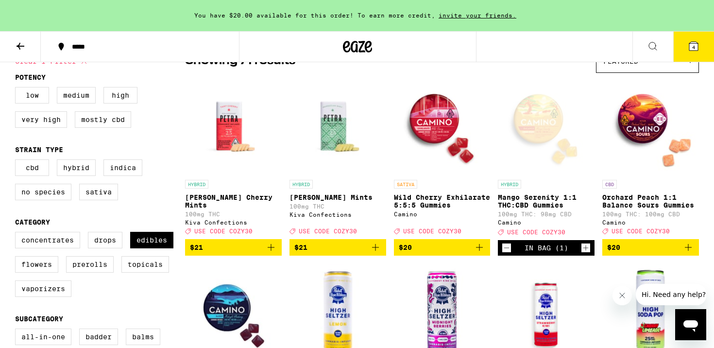
click at [587, 253] on icon "Increment" at bounding box center [585, 248] width 9 height 12
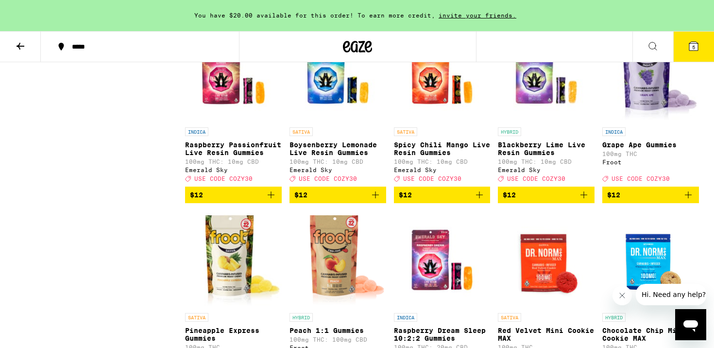
scroll to position [1416, 0]
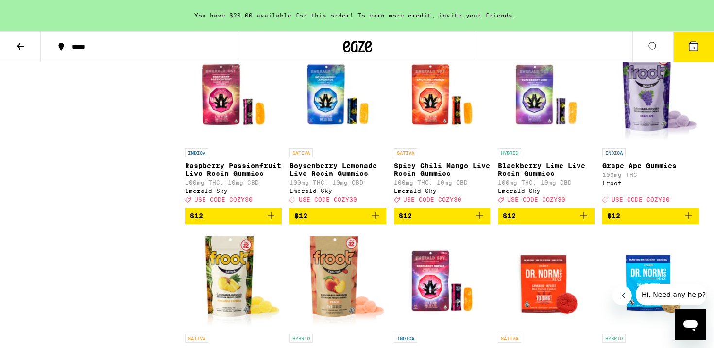
click at [336, 221] on span "$12" at bounding box center [337, 216] width 87 height 12
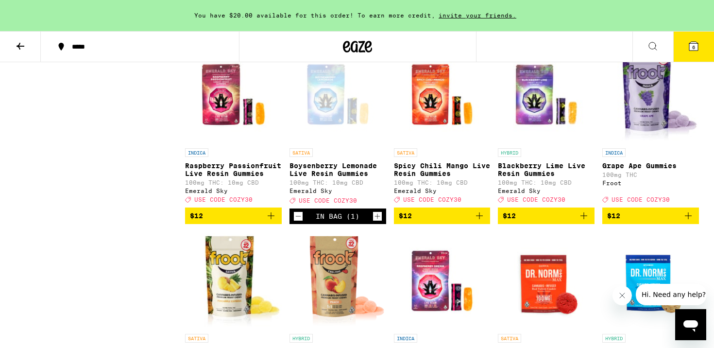
click at [694, 50] on span "6" at bounding box center [693, 47] width 3 height 6
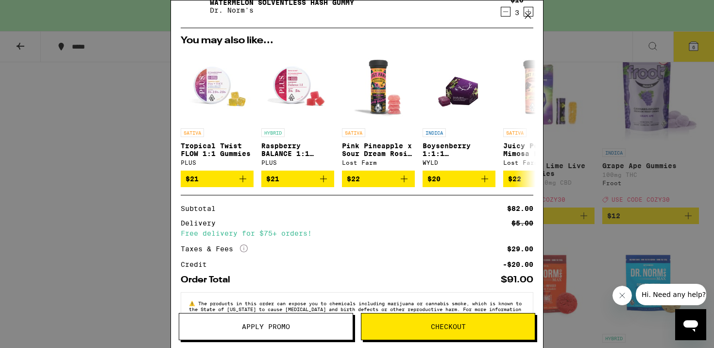
scroll to position [173, 0]
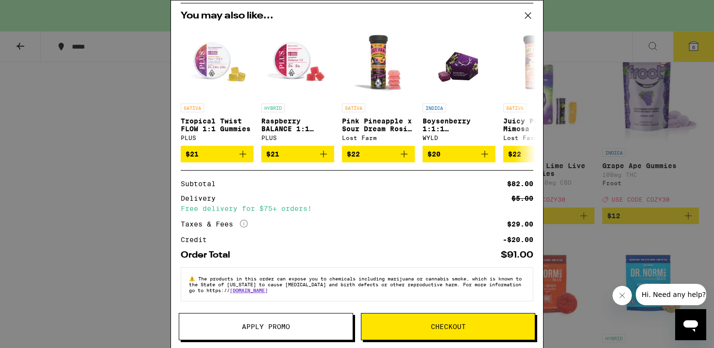
click at [308, 324] on span "Apply Promo" at bounding box center [265, 326] width 173 height 7
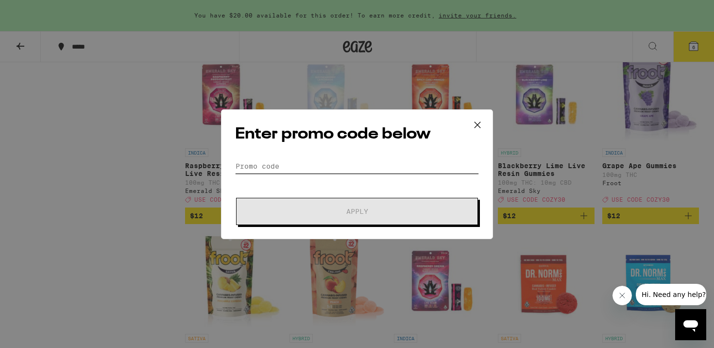
click at [340, 171] on input "Promo Code" at bounding box center [357, 166] width 244 height 15
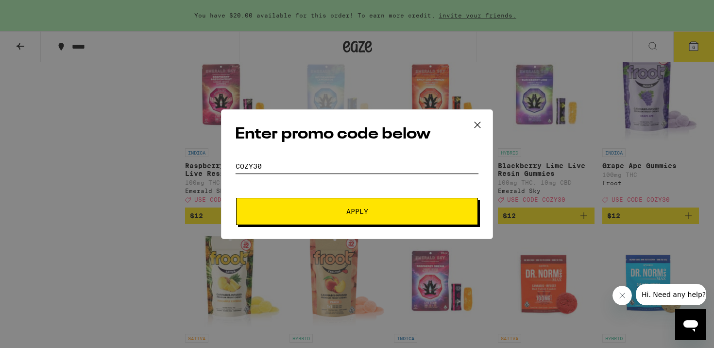
type input "cozy30"
click at [378, 210] on span "Apply" at bounding box center [356, 211] width 175 height 7
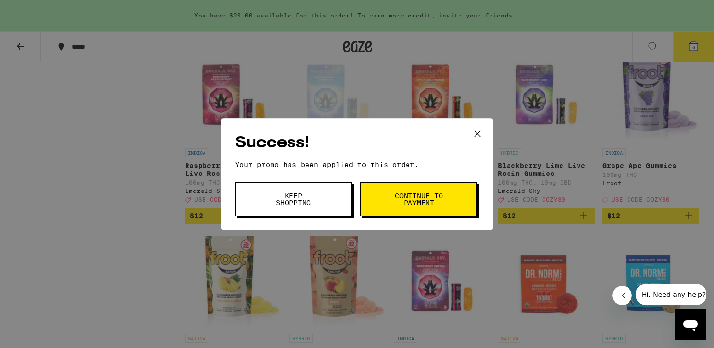
click at [409, 204] on span "Continue to payment" at bounding box center [419, 199] width 50 height 14
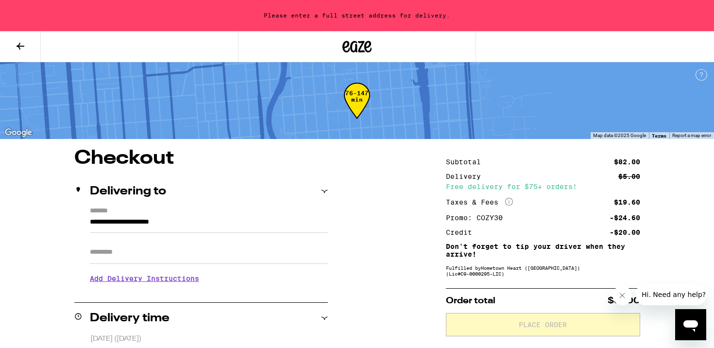
click at [366, 48] on icon at bounding box center [356, 46] width 29 height 17
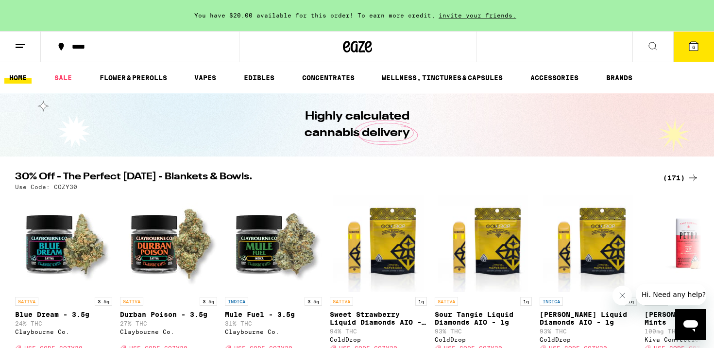
click at [697, 44] on icon at bounding box center [693, 46] width 9 height 9
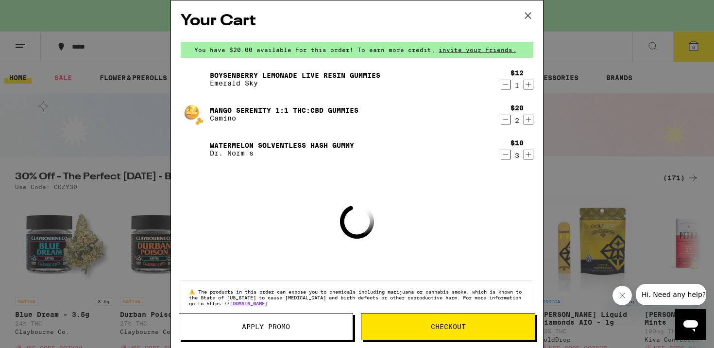
click at [504, 85] on icon "Decrement" at bounding box center [505, 85] width 9 height 12
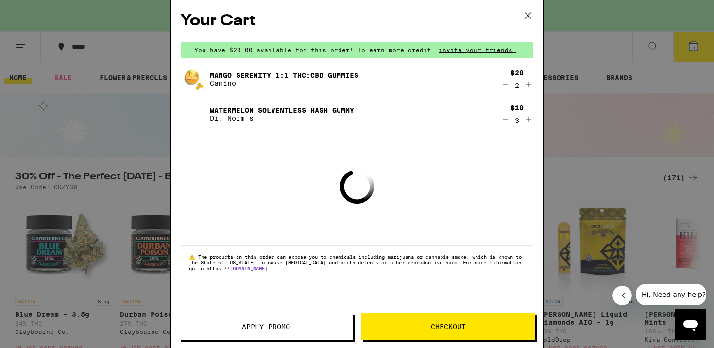
click at [504, 86] on icon "Decrement" at bounding box center [505, 85] width 9 height 12
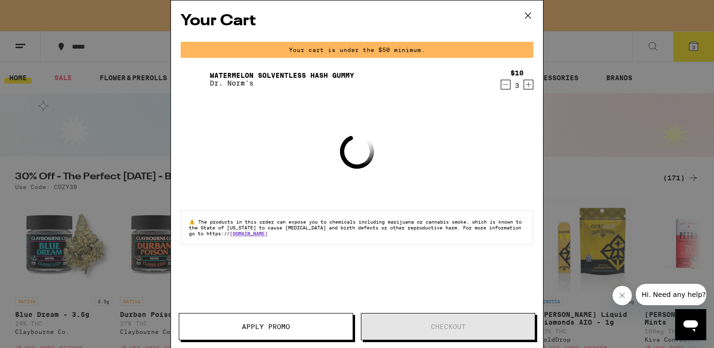
click at [504, 86] on icon "Decrement" at bounding box center [505, 85] width 9 height 12
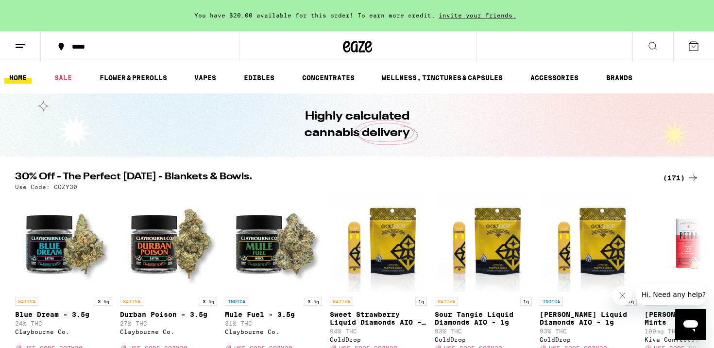
click at [69, 44] on div "*****" at bounding box center [145, 46] width 157 height 7
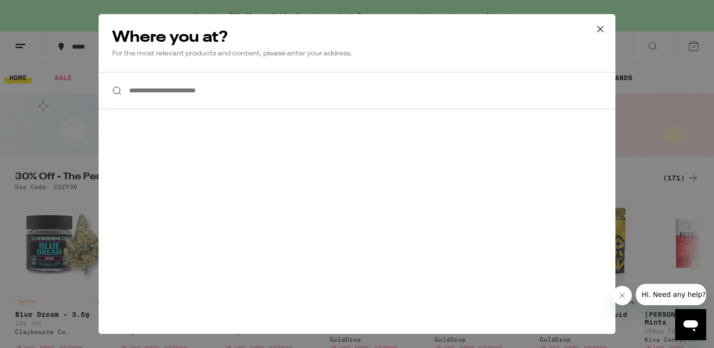
click at [182, 81] on input "**********" at bounding box center [357, 90] width 516 height 37
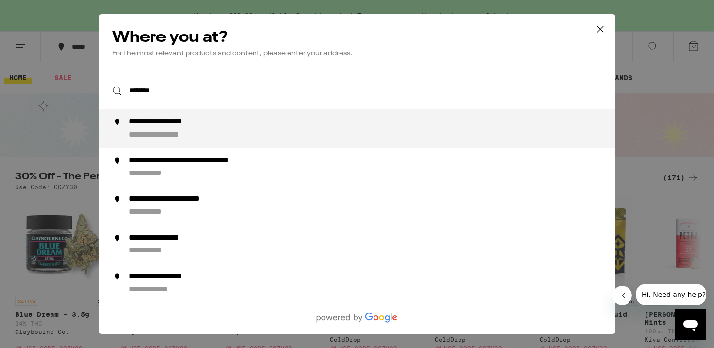
click at [218, 127] on div "**********" at bounding box center [174, 122] width 90 height 10
type input "**********"
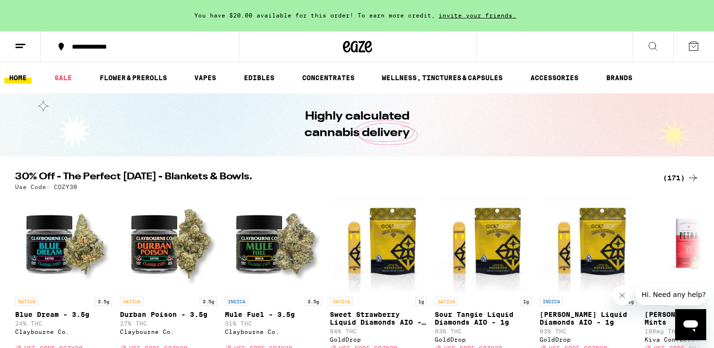
click at [683, 174] on div "(171)" at bounding box center [681, 178] width 36 height 12
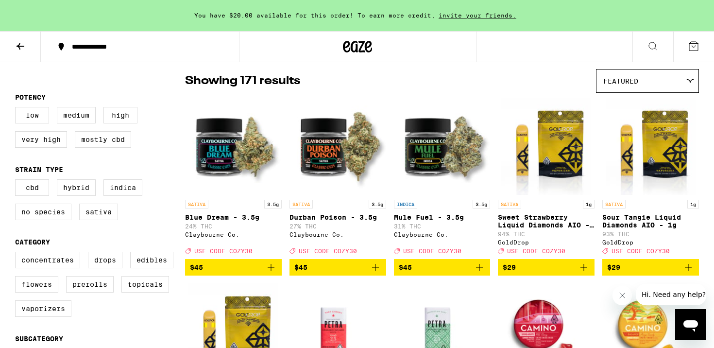
scroll to position [77, 0]
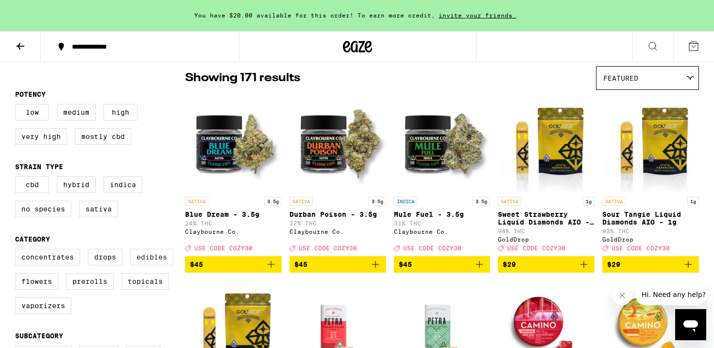
click at [158, 265] on label "Edibles" at bounding box center [151, 257] width 43 height 17
click at [17, 250] on input "Edibles" at bounding box center [17, 250] width 0 height 0
checkbox input "true"
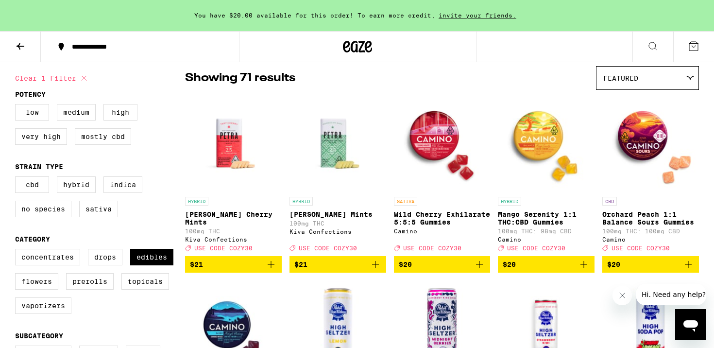
click at [581, 267] on icon "Add to bag" at bounding box center [583, 264] width 7 height 7
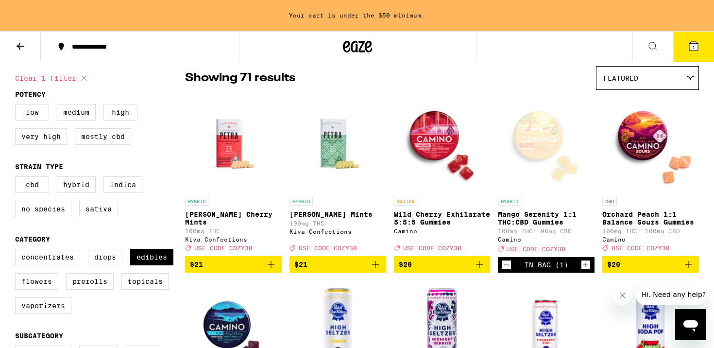
click at [584, 270] on icon "Increment" at bounding box center [585, 265] width 9 height 12
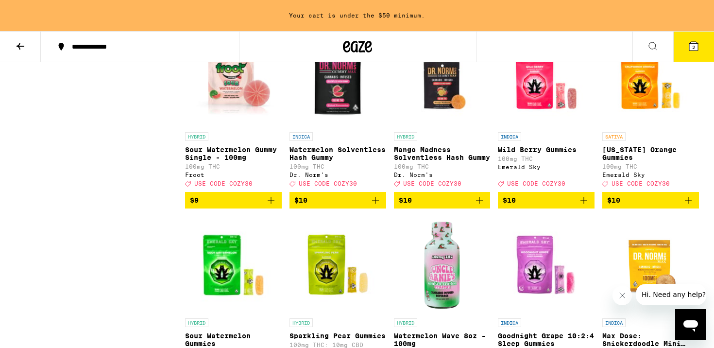
scroll to position [1068, 0]
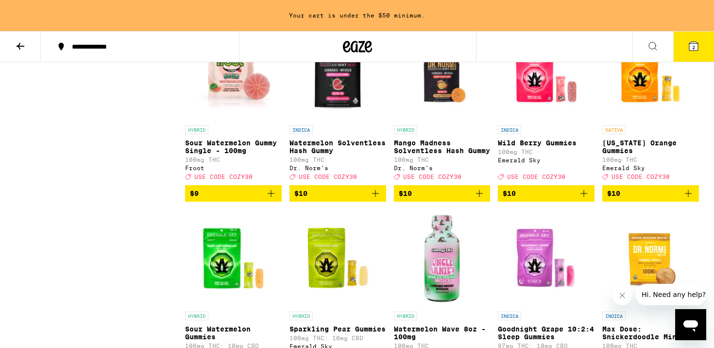
click at [377, 199] on icon "Add to bag" at bounding box center [375, 193] width 12 height 12
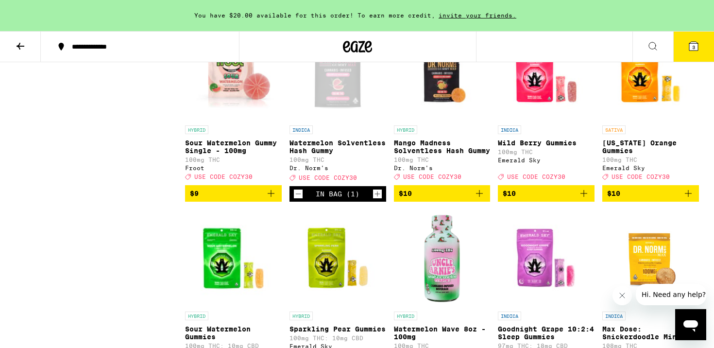
click at [377, 196] on icon "Increment" at bounding box center [376, 193] width 5 height 5
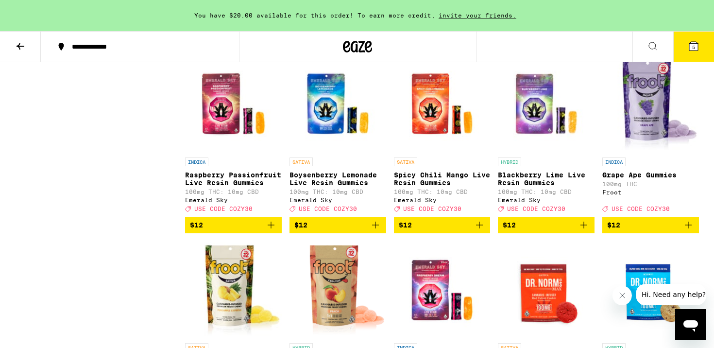
scroll to position [1410, 0]
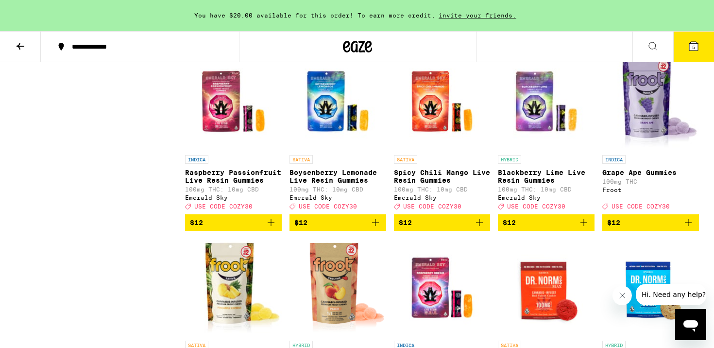
click at [350, 228] on span "$12" at bounding box center [337, 222] width 87 height 12
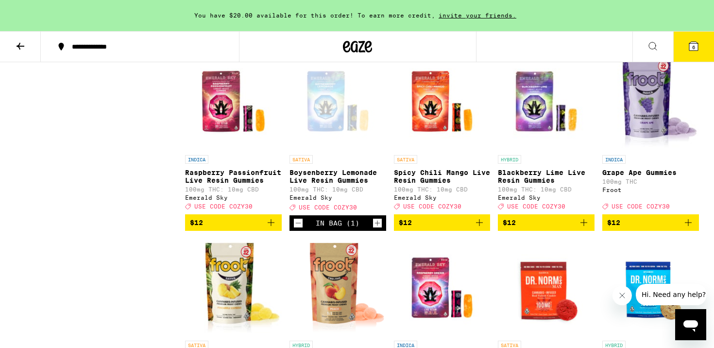
click at [701, 44] on button "6" at bounding box center [693, 47] width 41 height 30
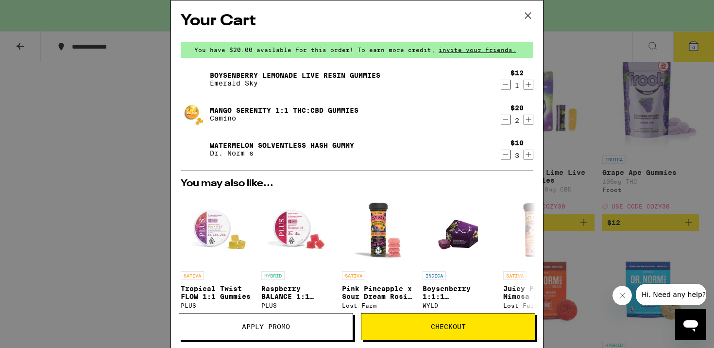
click at [279, 327] on span "Apply Promo" at bounding box center [266, 326] width 48 height 7
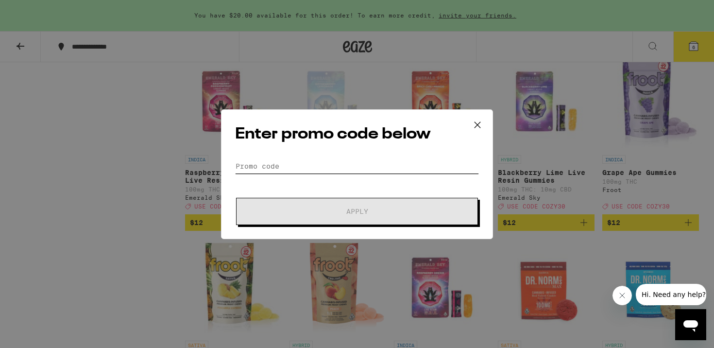
click at [353, 163] on input "Promo Code" at bounding box center [357, 166] width 244 height 15
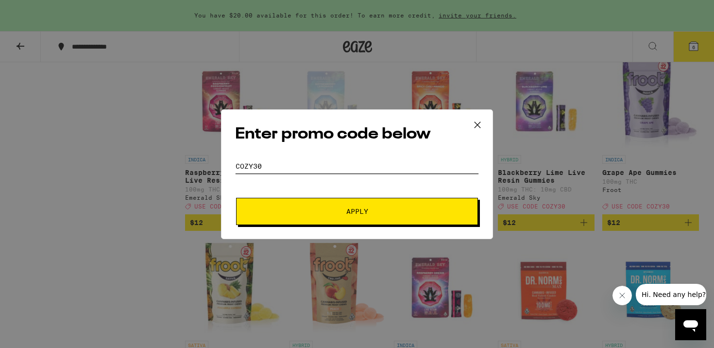
type input "cozy30"
click at [396, 208] on span "Apply" at bounding box center [356, 211] width 175 height 7
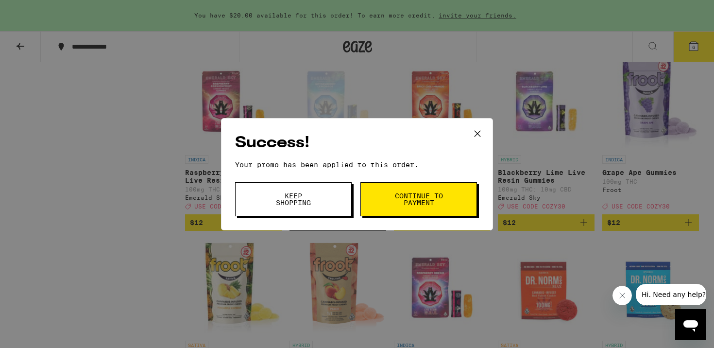
click at [423, 208] on button "Continue to payment" at bounding box center [418, 199] width 116 height 34
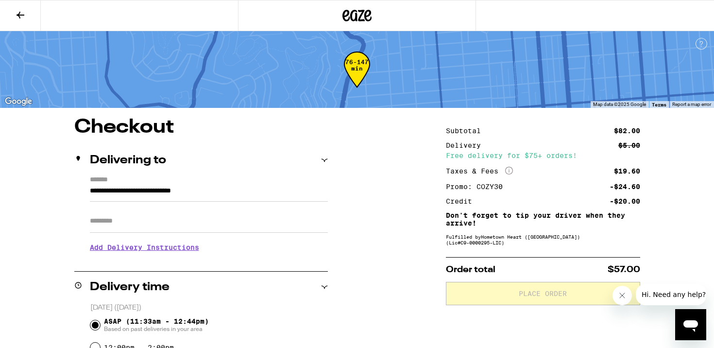
click at [267, 222] on input "Apt/Suite" at bounding box center [209, 220] width 238 height 23
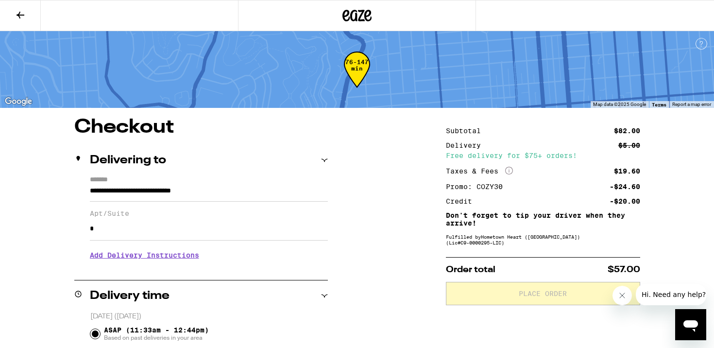
type input "*"
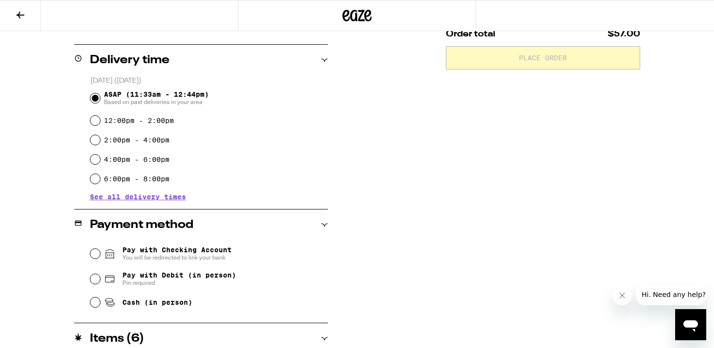
scroll to position [249, 0]
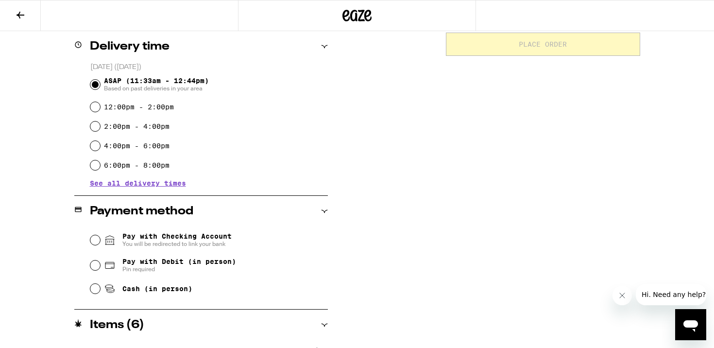
click at [172, 184] on span "See all delivery times" at bounding box center [138, 183] width 96 height 7
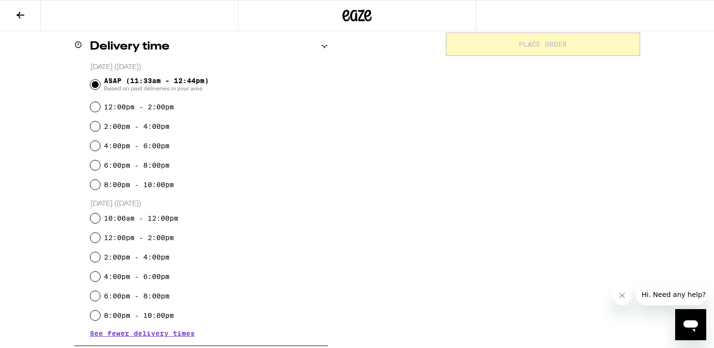
click at [154, 241] on label "12:00pm - 2:00pm" at bounding box center [139, 237] width 70 height 8
click at [100, 242] on input "12:00pm - 2:00pm" at bounding box center [95, 238] width 10 height 10
radio input "true"
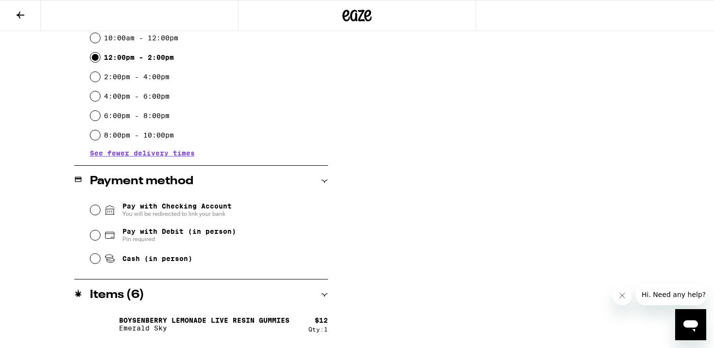
scroll to position [431, 0]
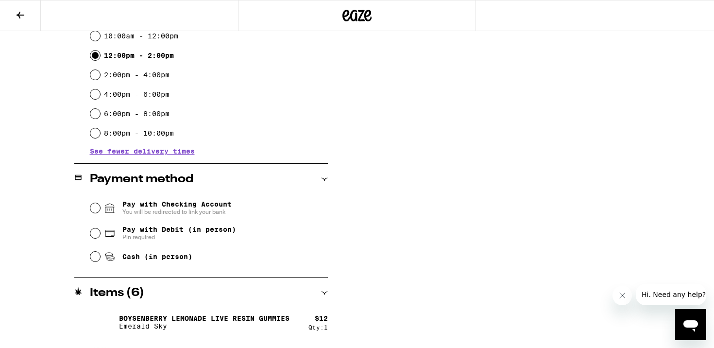
click at [143, 259] on span "Cash (in person)" at bounding box center [157, 256] width 70 height 8
click at [100, 259] on input "Cash (in person)" at bounding box center [95, 256] width 10 height 10
radio input "true"
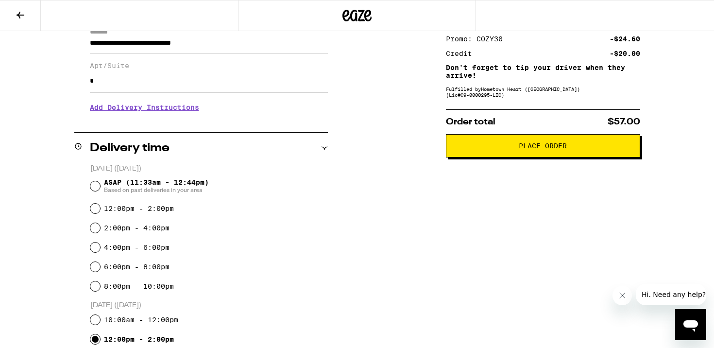
scroll to position [172, 0]
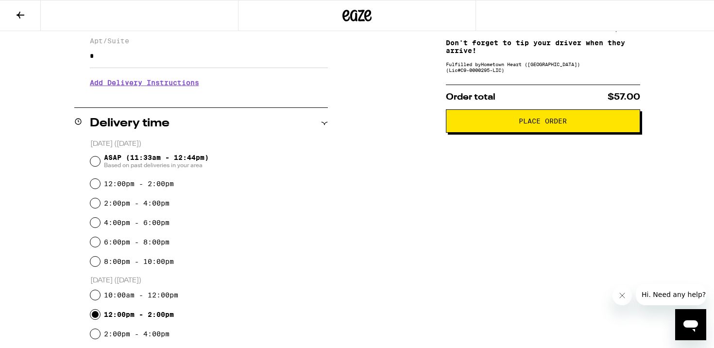
click at [532, 124] on span "Place Order" at bounding box center [542, 120] width 48 height 7
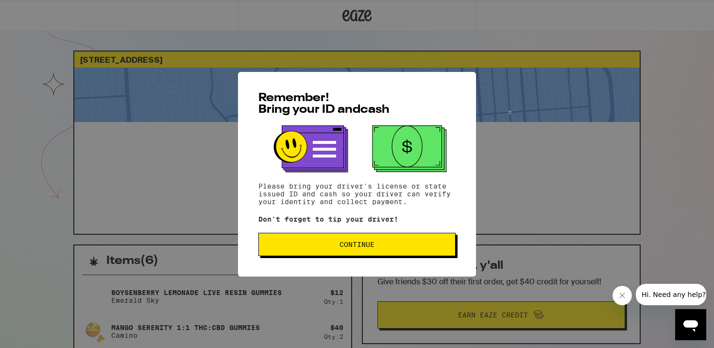
click at [361, 247] on span "Continue" at bounding box center [356, 244] width 35 height 7
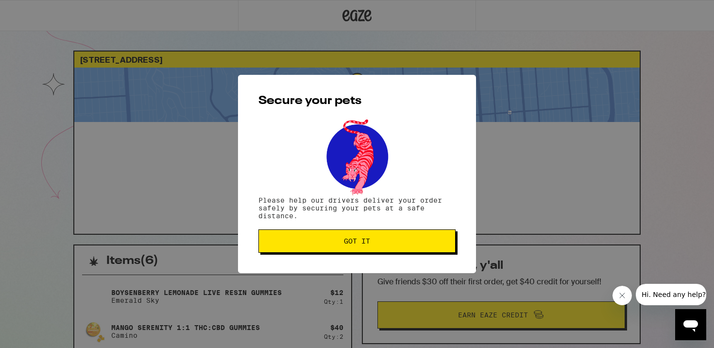
click at [361, 247] on button "Got it" at bounding box center [356, 240] width 197 height 23
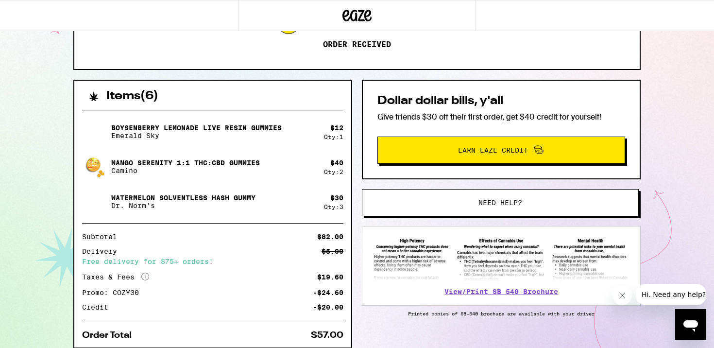
scroll to position [172, 0]
